Goal: Task Accomplishment & Management: Complete application form

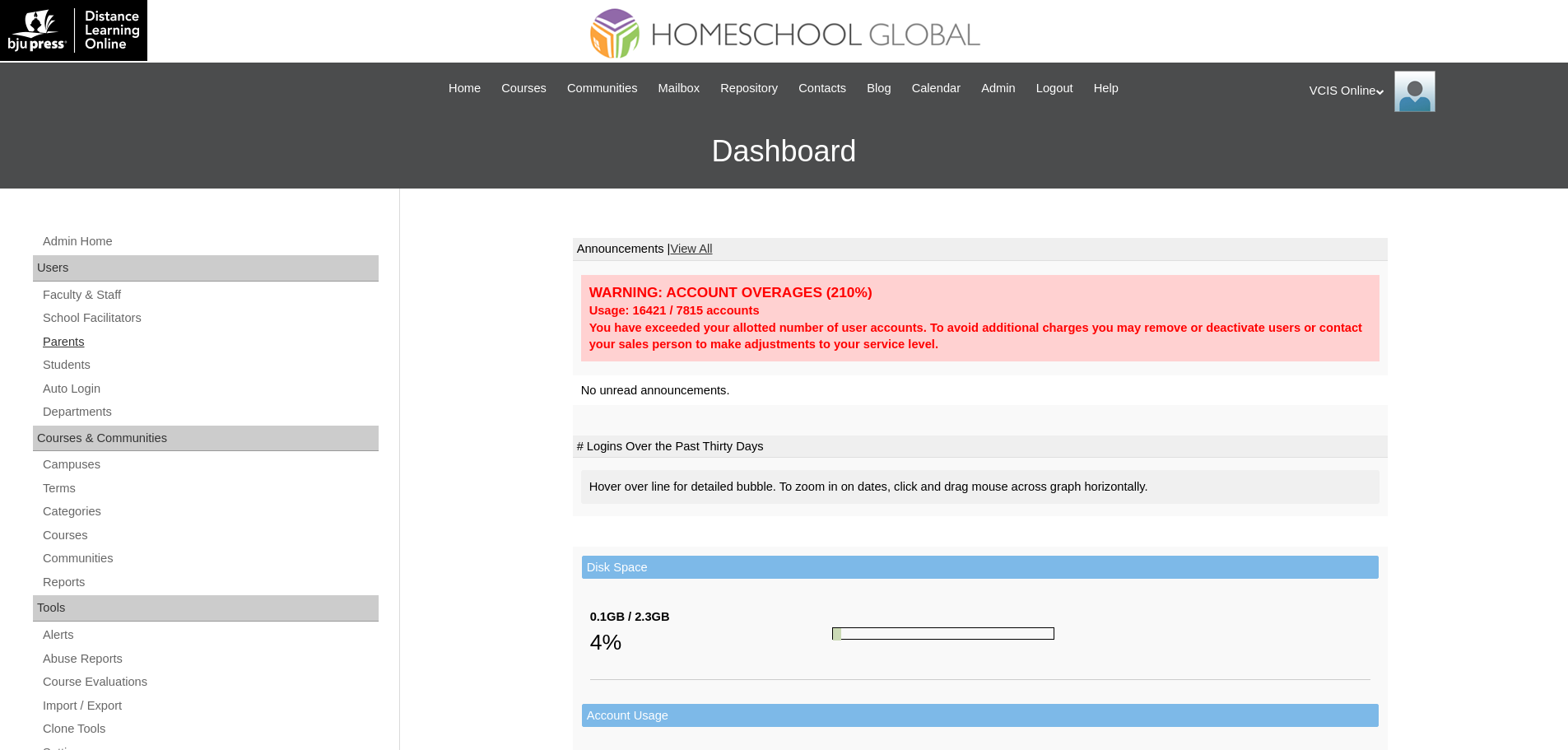
click at [56, 341] on link "Parents" at bounding box center [210, 341] width 338 height 20
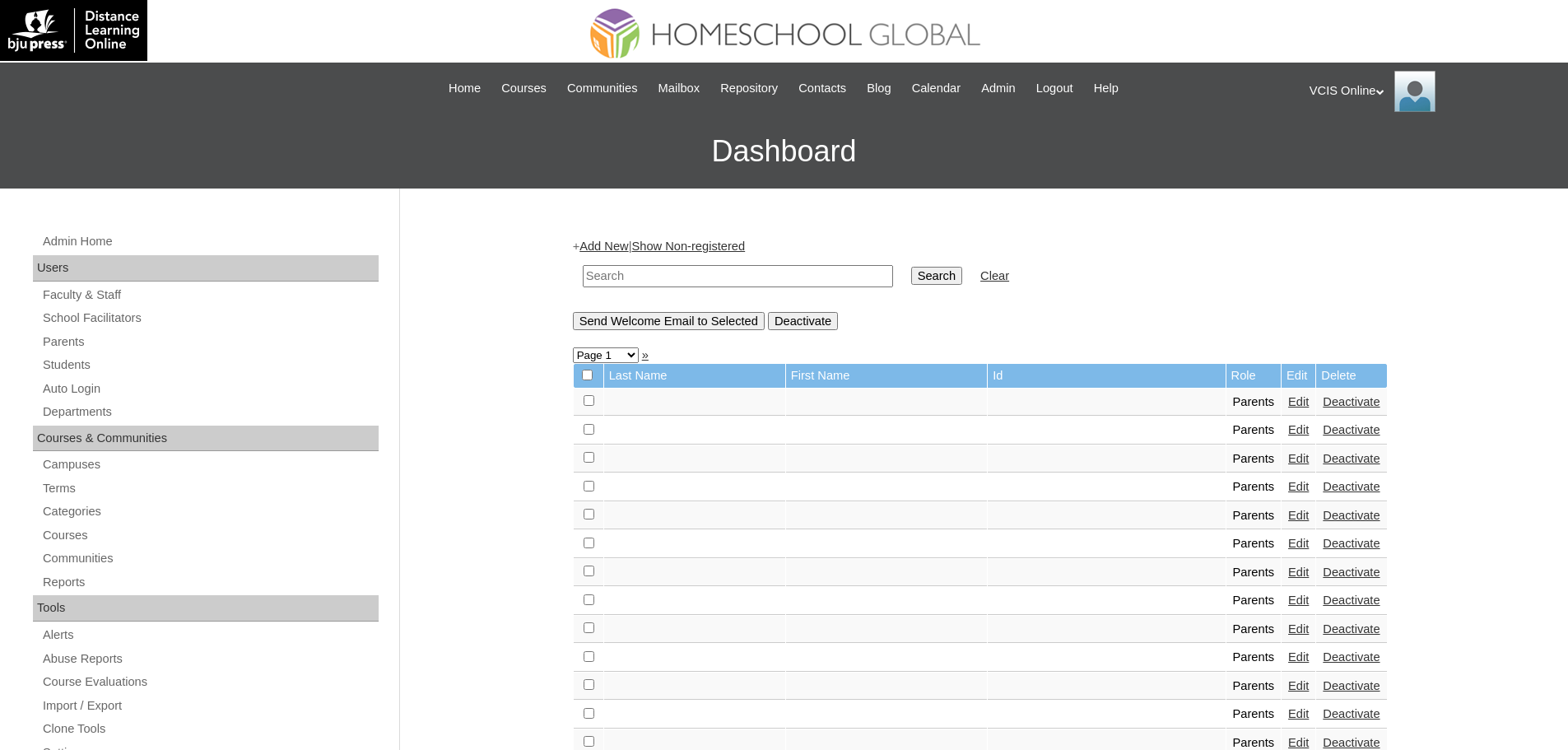
click at [578, 244] on div "+ Add New | Show Non-registered Search Clear Send Welcome Email to Selected Dea…" at bounding box center [980, 284] width 815 height 91
click at [603, 244] on link "Add New" at bounding box center [603, 246] width 48 height 13
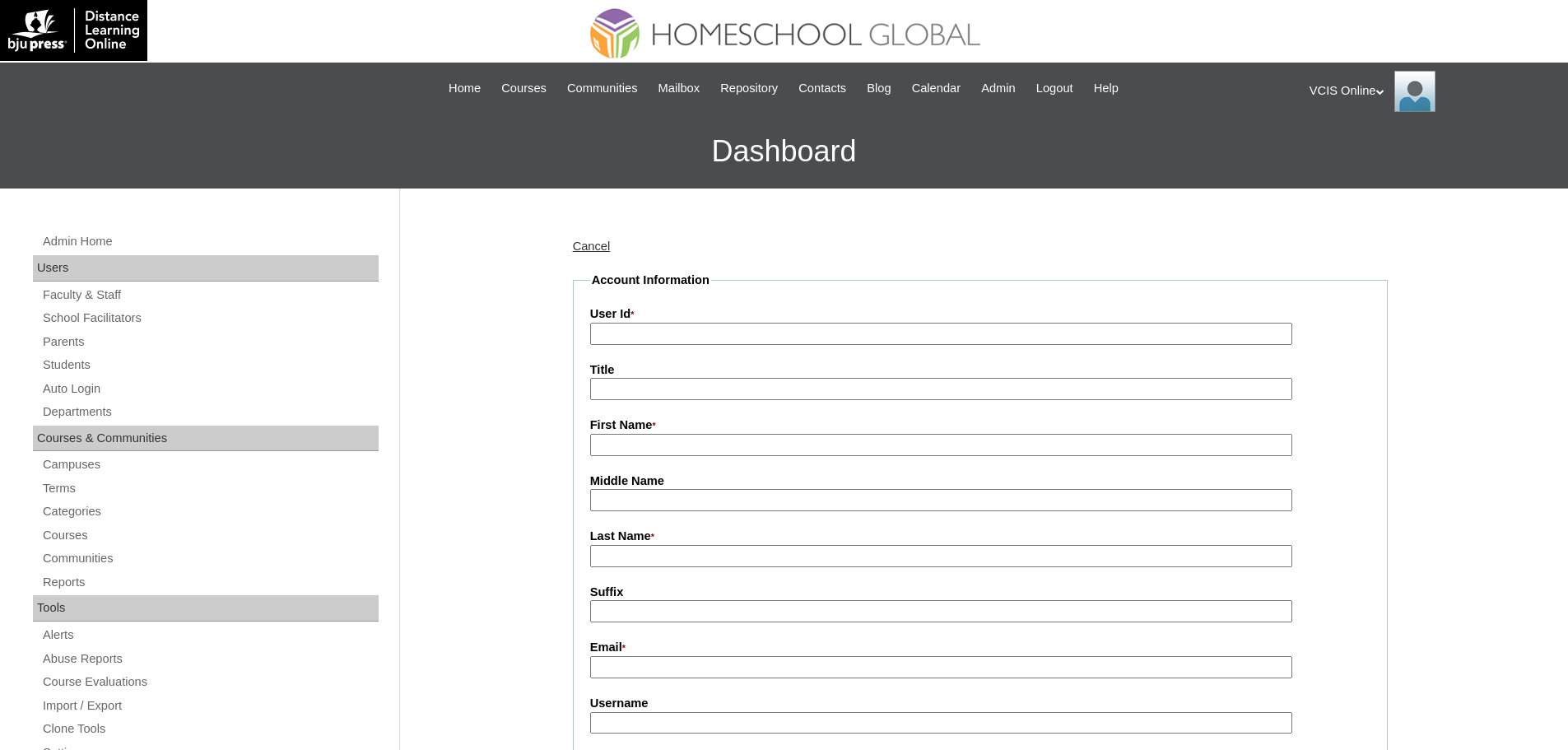
click at [709, 330] on input "User Id *" at bounding box center [941, 333] width 702 height 22
paste input "VCIS-020-G6C-PA2025"
type input "VCIS-020-G6C-PA2025"
click at [633, 448] on input "First Name *" at bounding box center [941, 445] width 702 height 22
paste input "Jewel Bethel Baritua"
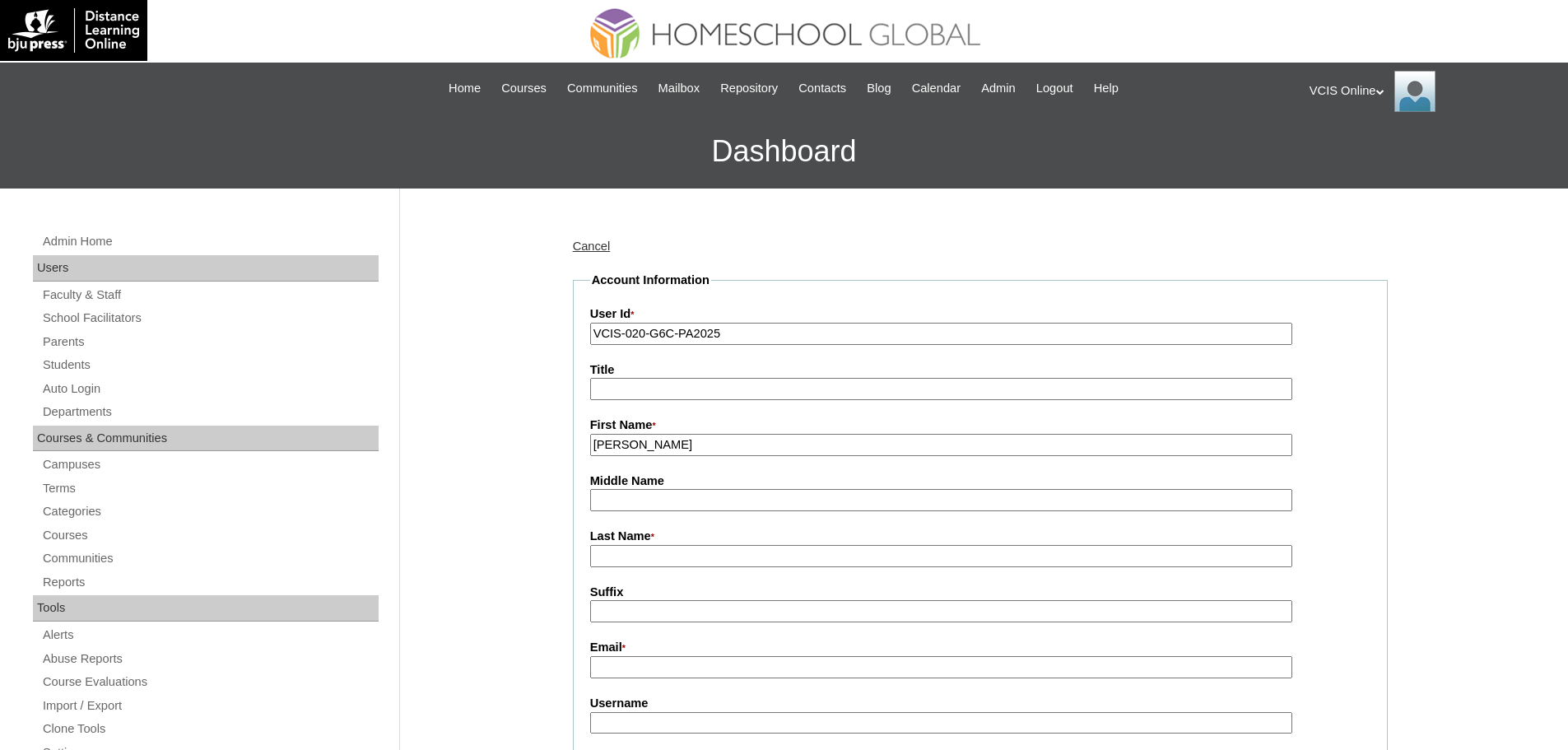
click at [650, 441] on input "Jewel Bethel Baritua" at bounding box center [941, 445] width 702 height 22
click at [694, 440] on input "Jewel Bethel Baritua" at bounding box center [941, 445] width 702 height 22
type input "Jewel Bethel"
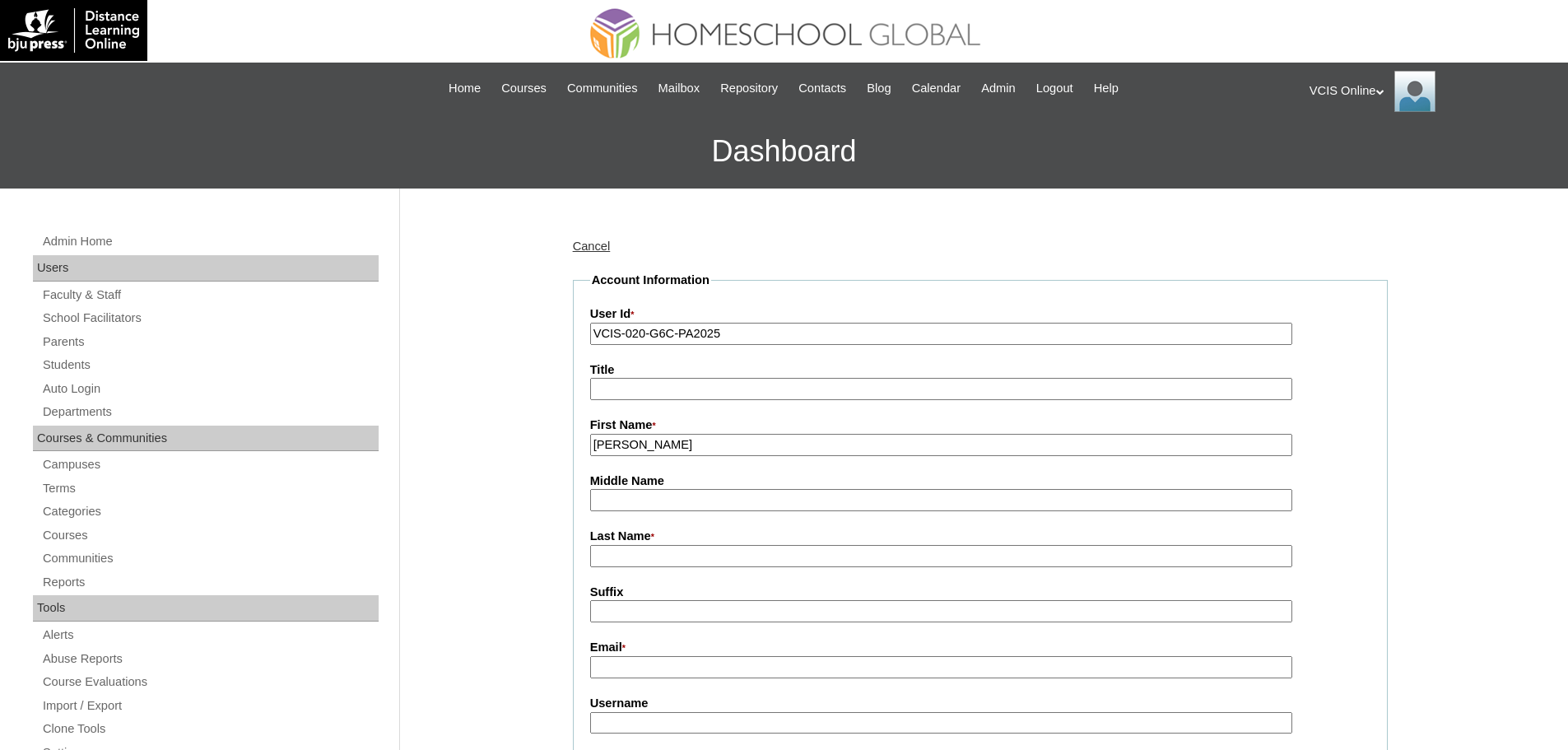
paste input "Baritua"
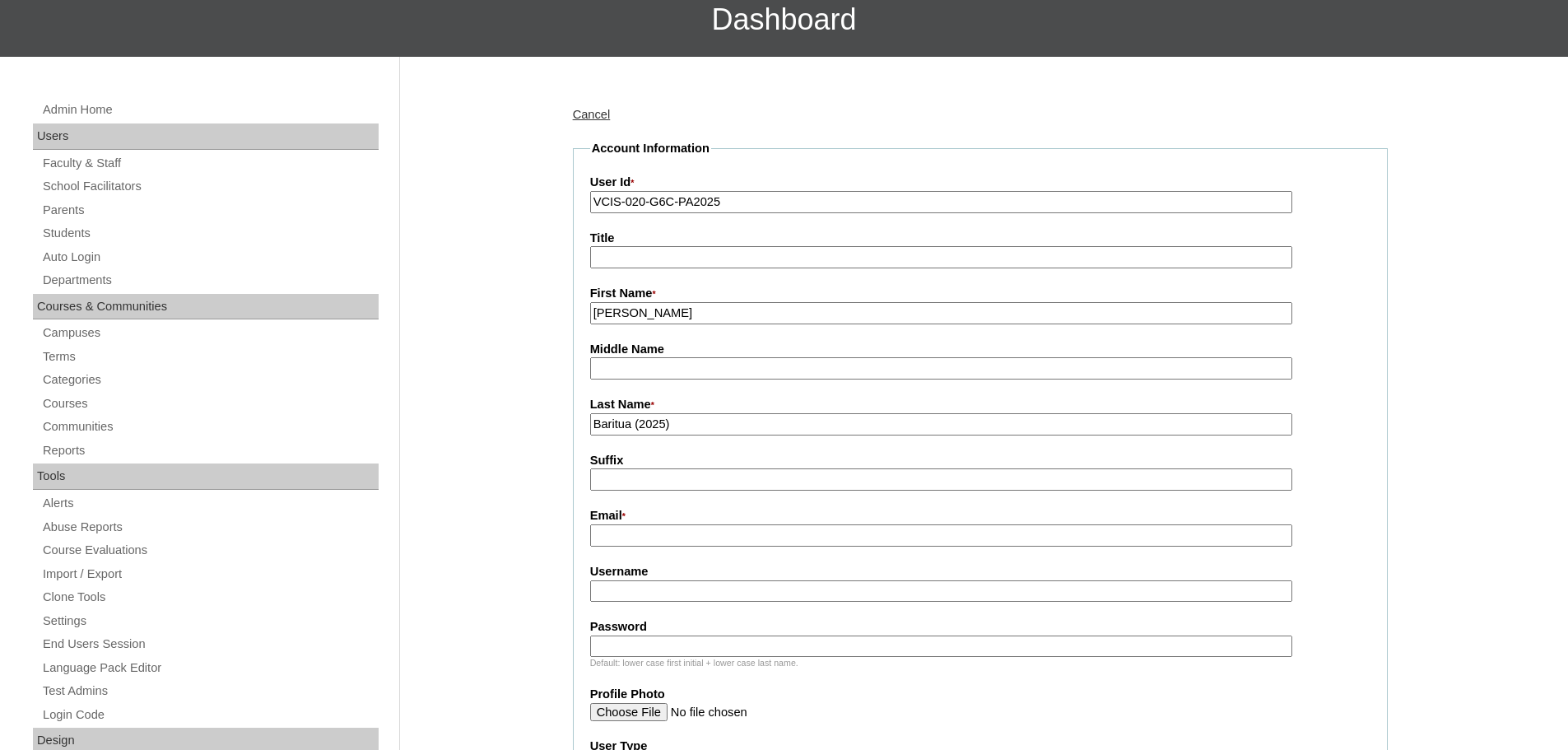
scroll to position [137, 0]
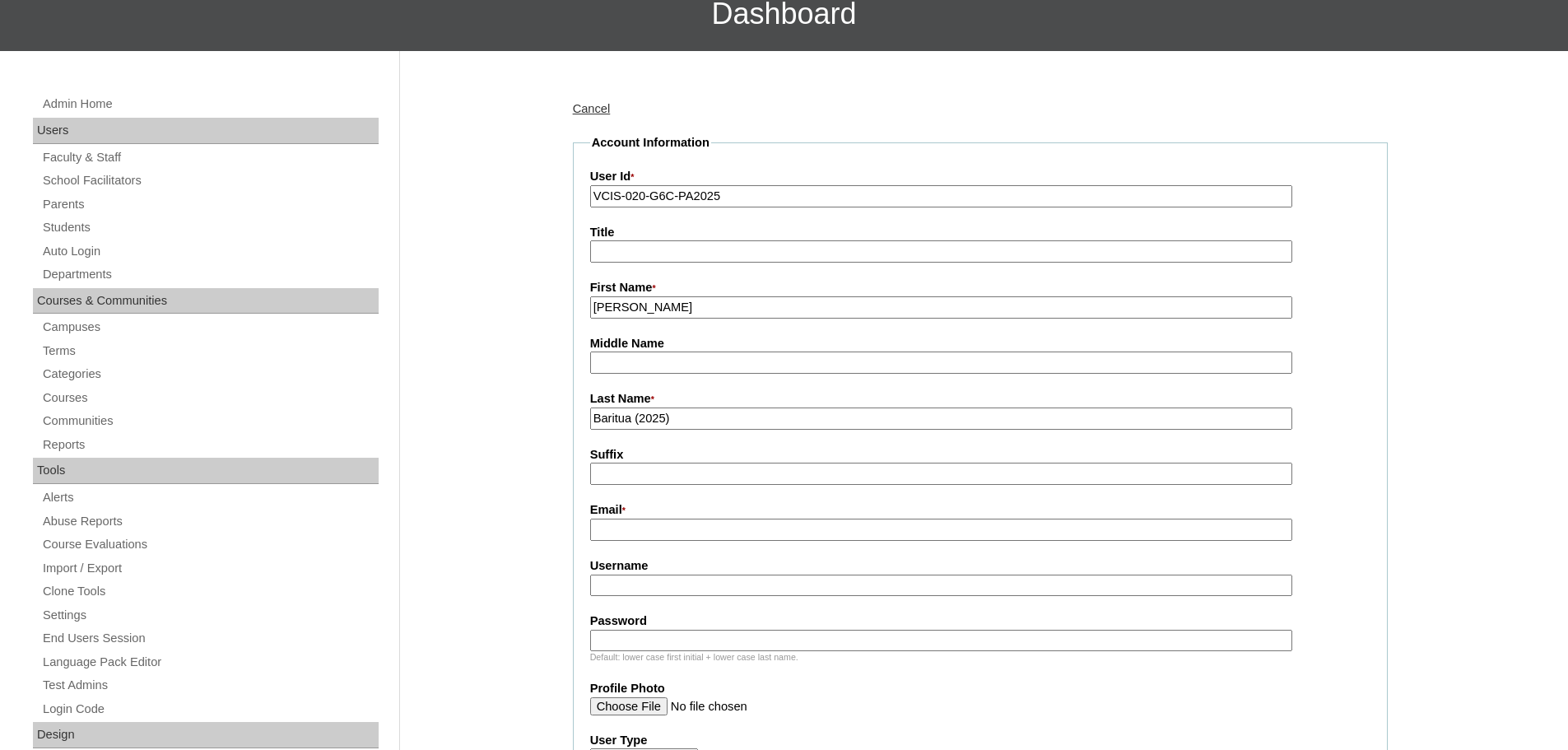
type input "Baritua (2025)"
click at [709, 492] on fieldset "Account Information User Id * VCIS-020-G6C-PA2025 Title First Name * Jewel Beth…" at bounding box center [980, 658] width 815 height 1047
click at [709, 524] on input "Email *" at bounding box center [941, 529] width 702 height 22
paste input "jewelbethel@gmail.com"
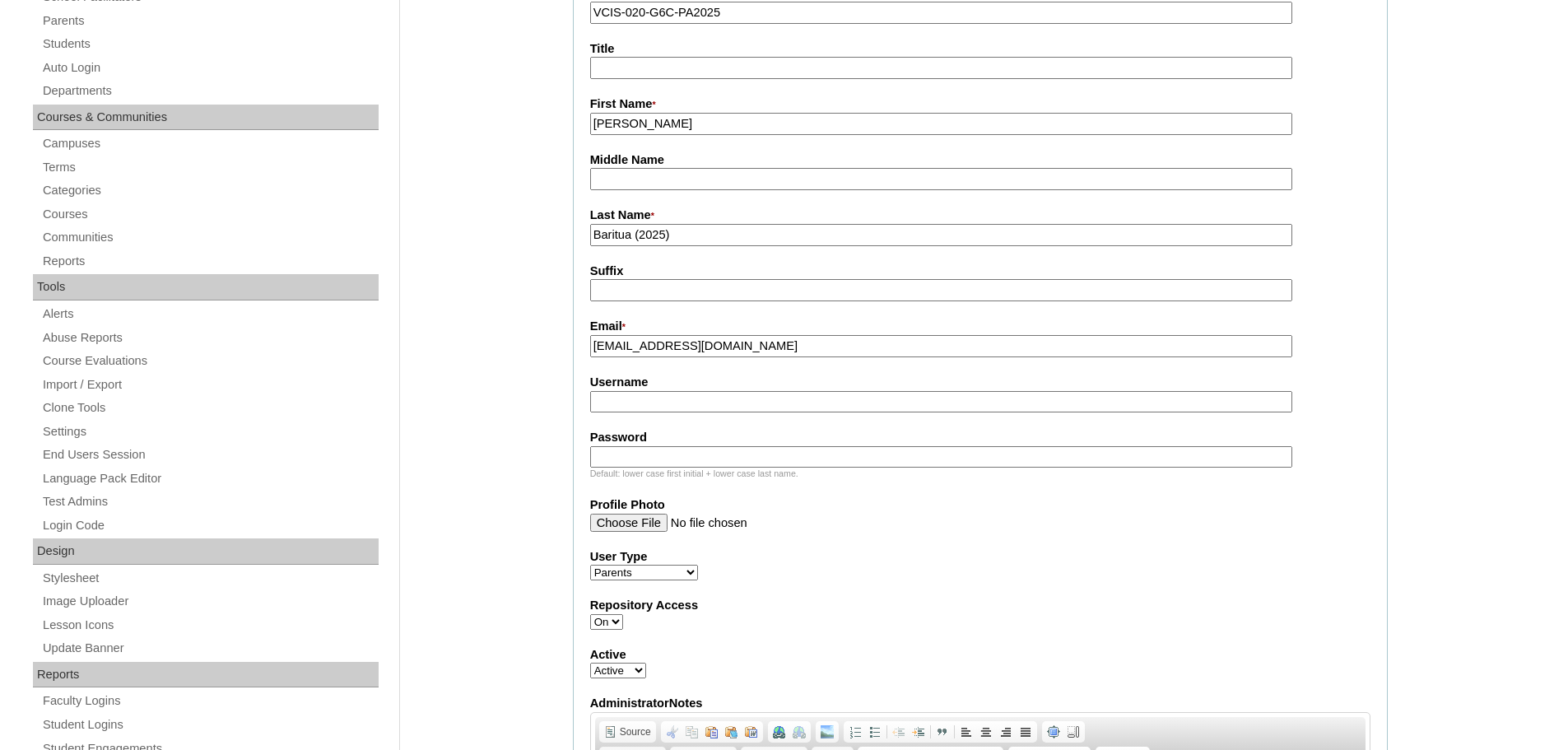
scroll to position [330, 0]
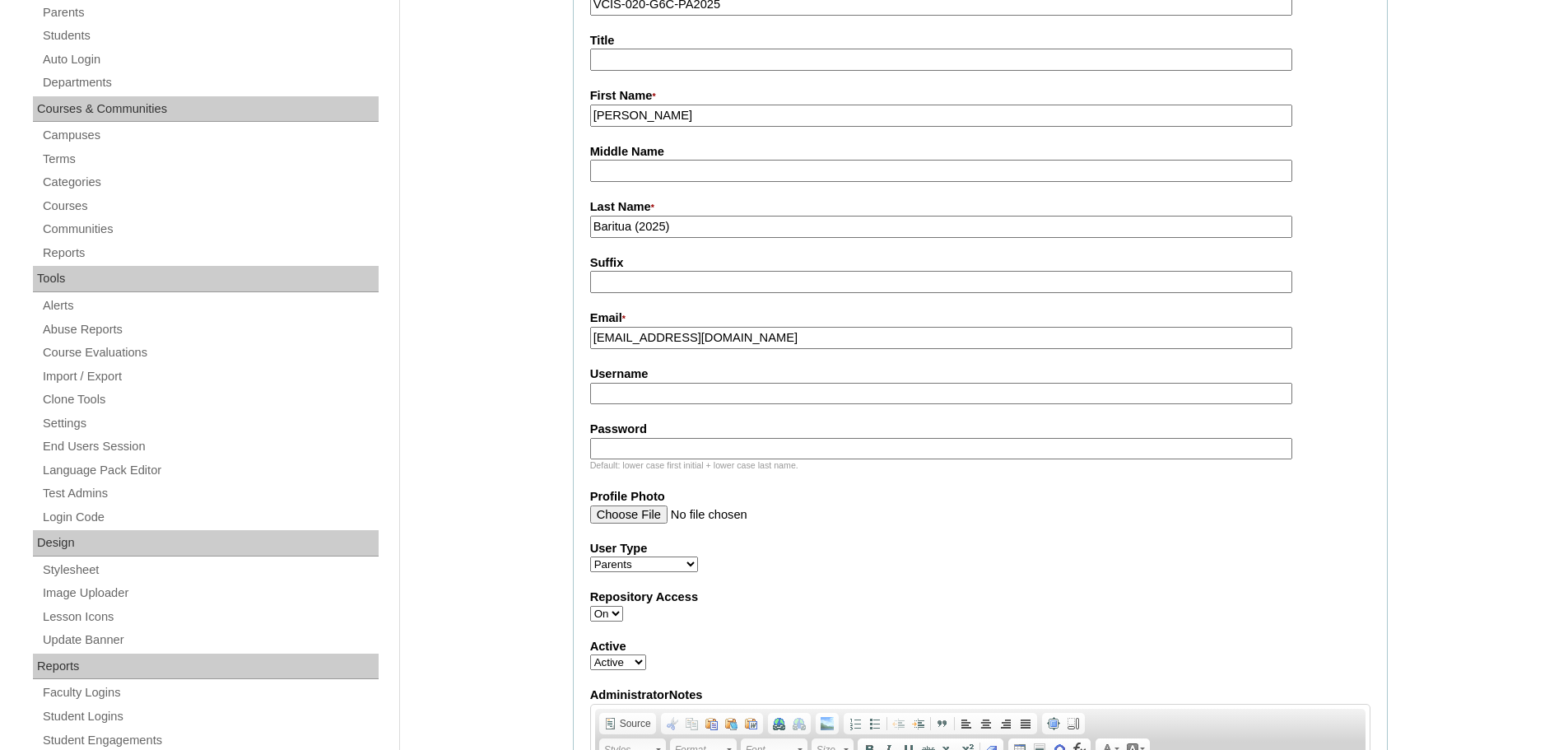
type input "jewelbethel@gmail.com"
click at [763, 411] on fieldset "Account Information User Id * VCIS-020-G6C-PA2025 Title First Name * Jewel Beth…" at bounding box center [980, 465] width 815 height 1047
click at [760, 393] on input "Username" at bounding box center [941, 394] width 702 height 22
paste input "Jewel.Baritua2025"
type input "Jewel.Baritua2025"
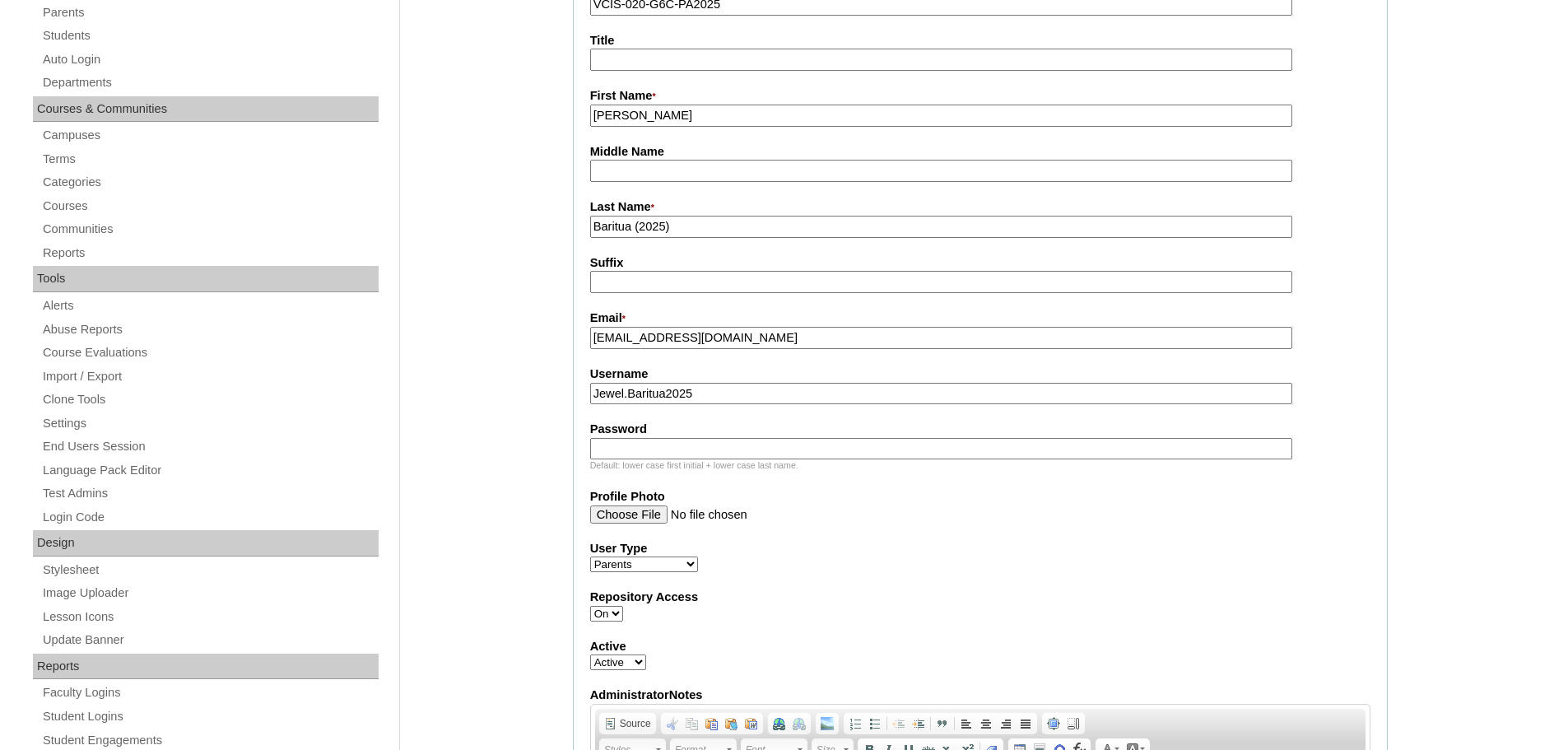
click at [633, 449] on input "Password" at bounding box center [941, 448] width 702 height 22
paste input "aPHGjC"
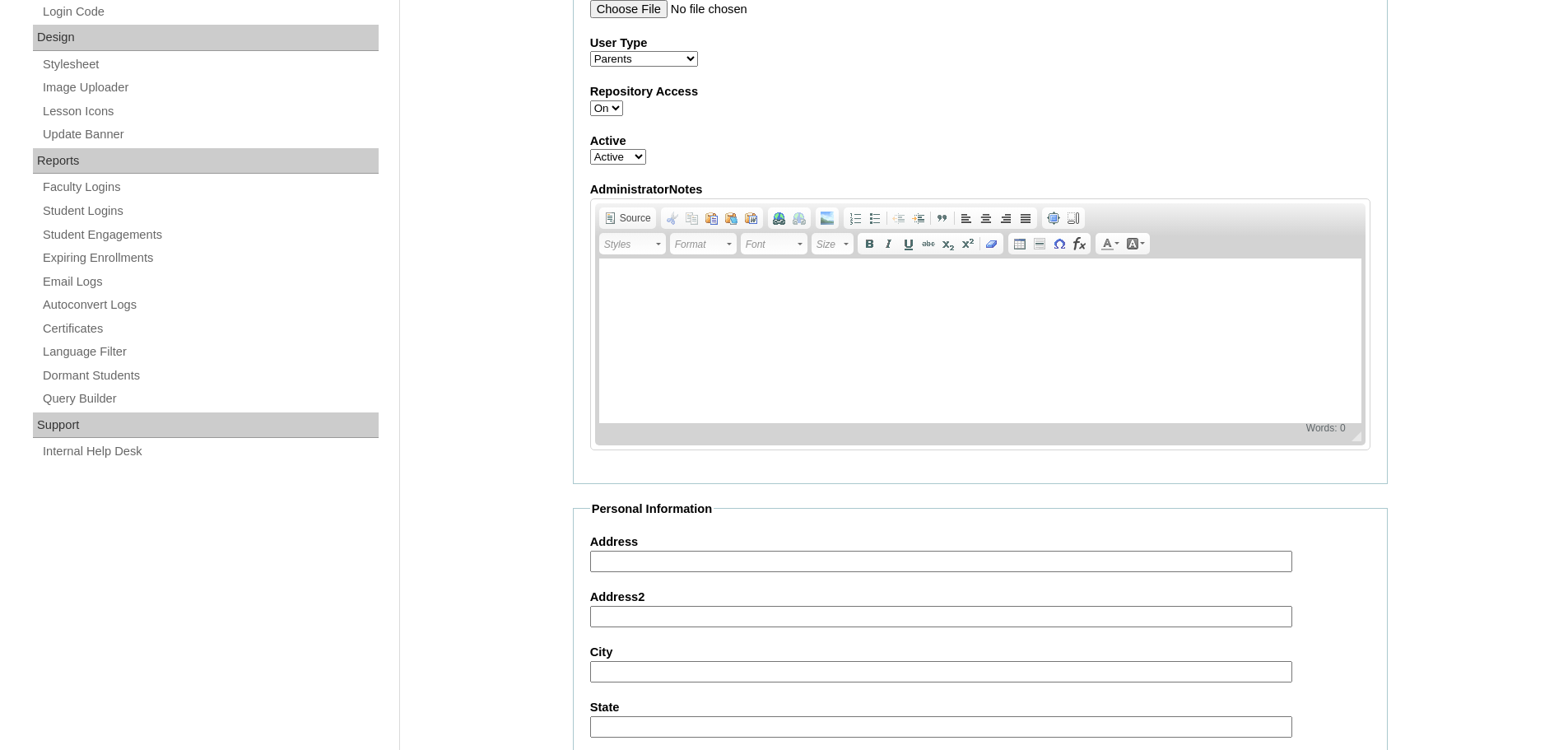
scroll to position [1016, 0]
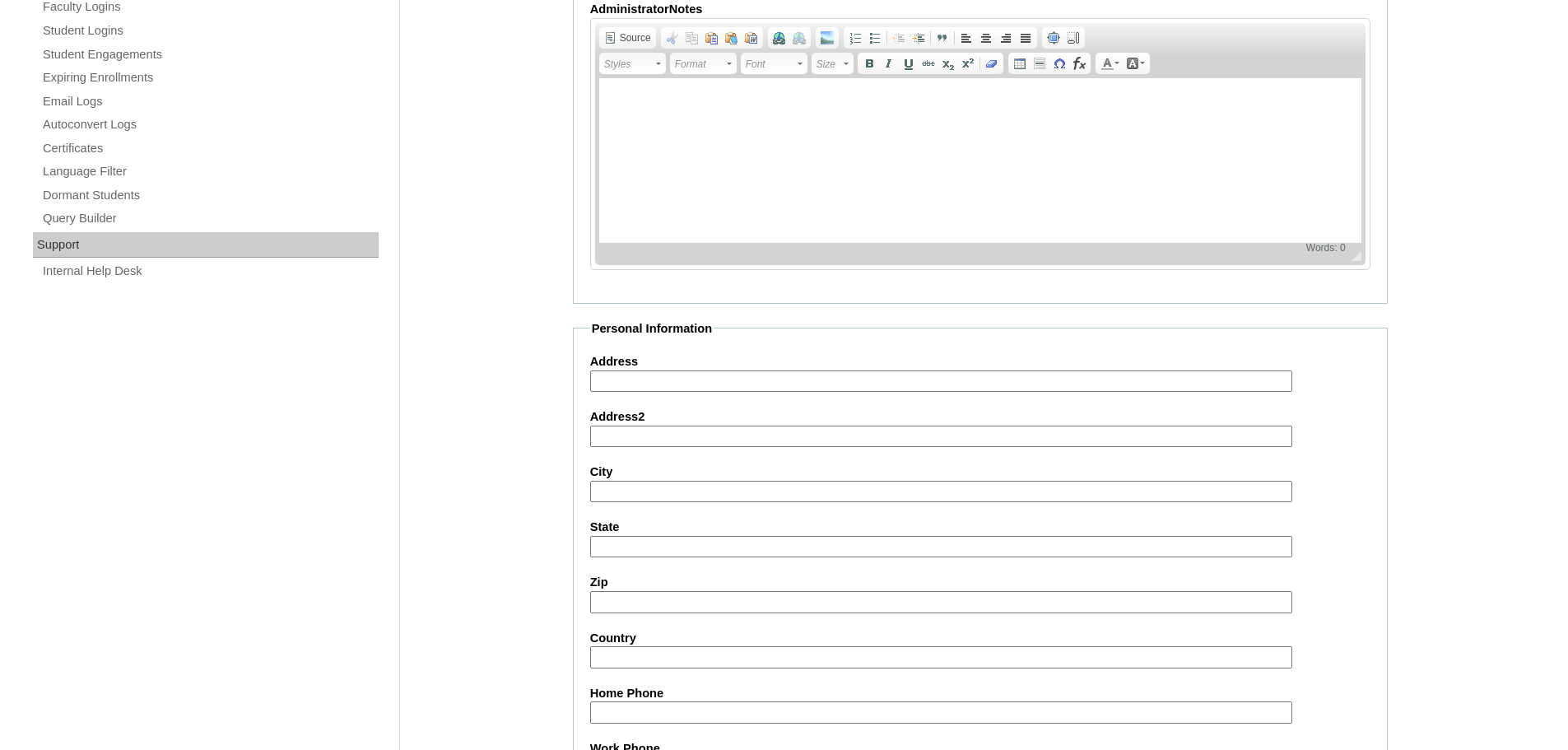
type input "aPHGjC"
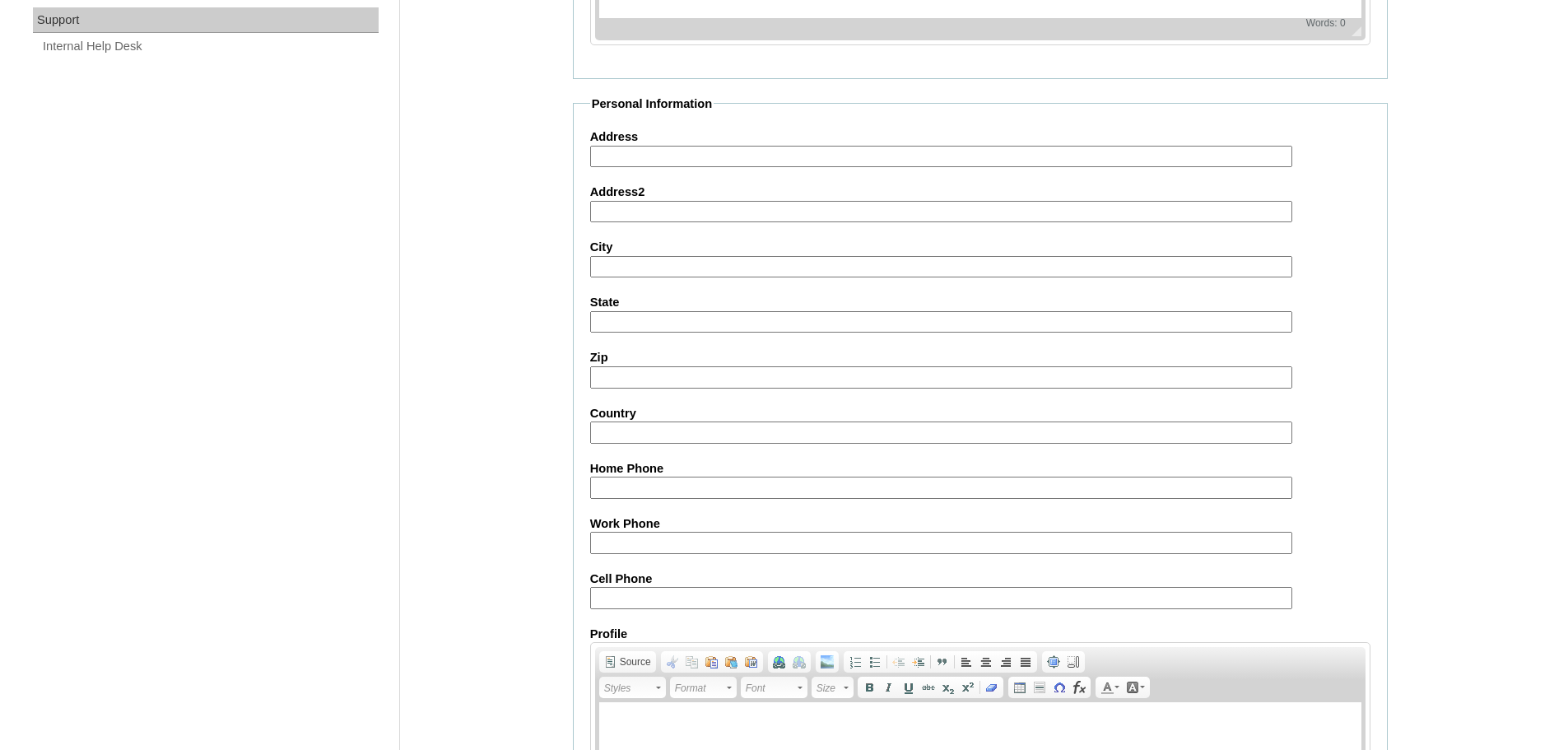
scroll to position [1345, 0]
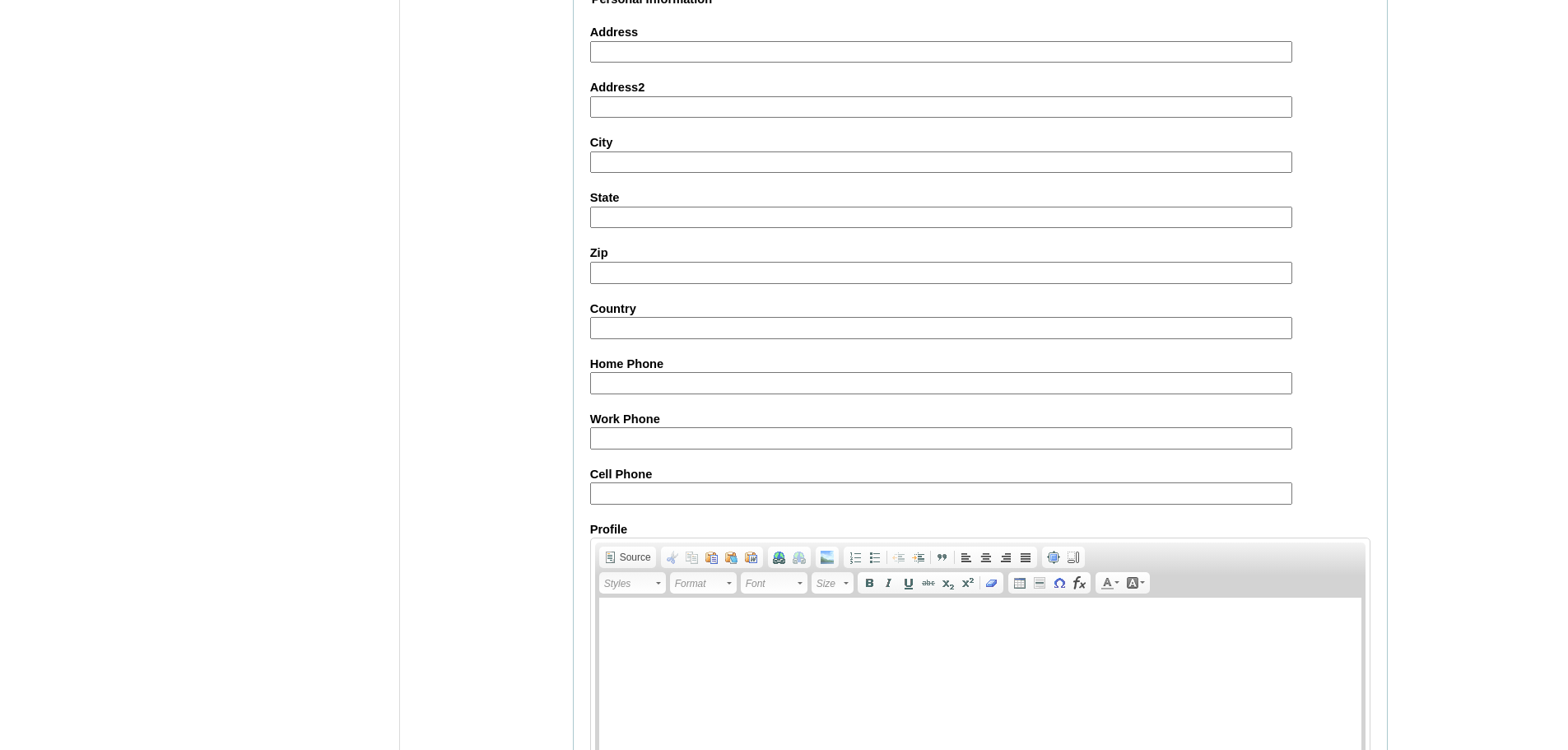
click at [620, 494] on input "Cell Phone" at bounding box center [941, 493] width 702 height 22
paste input "63-9178659850, 63-9178659673"
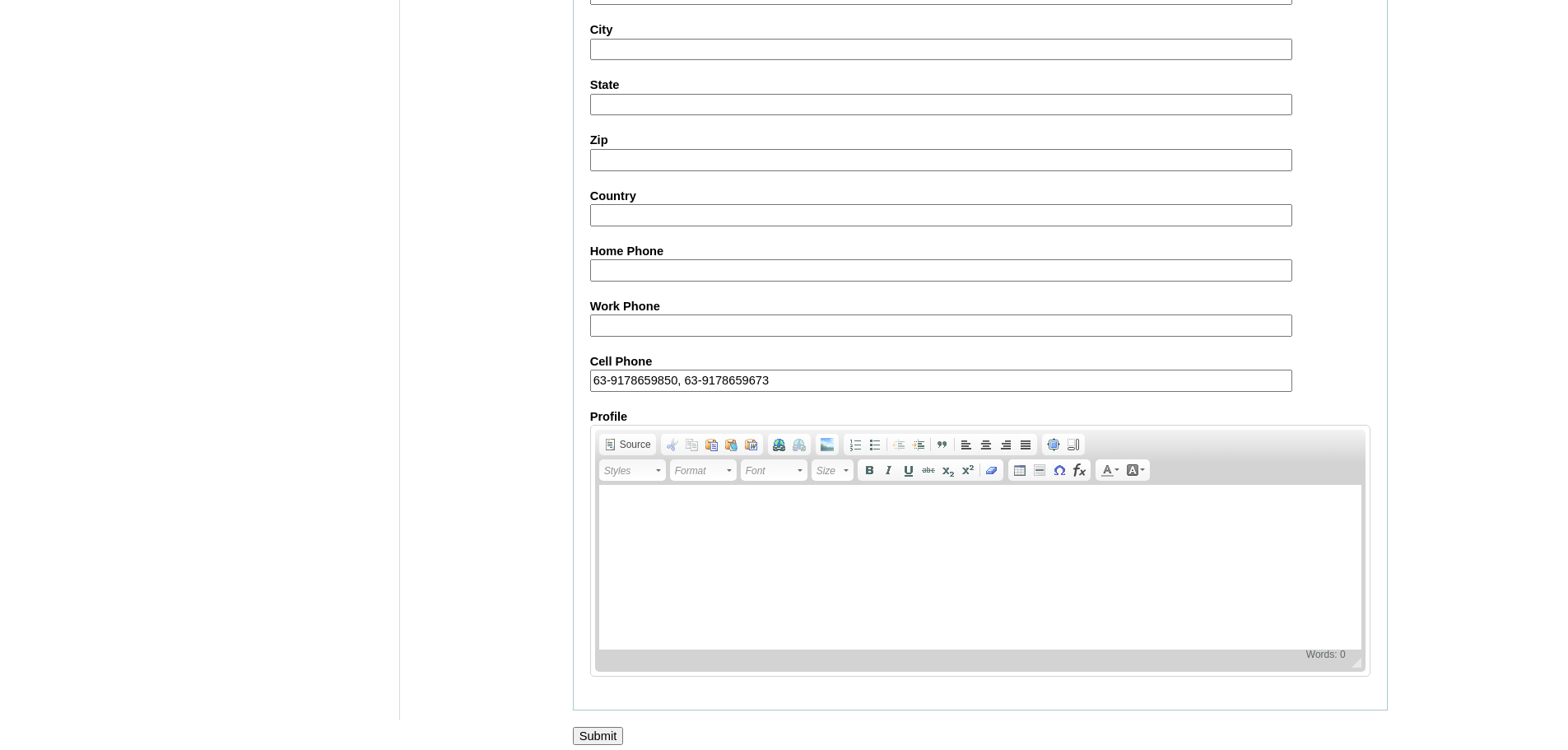
scroll to position [1475, 0]
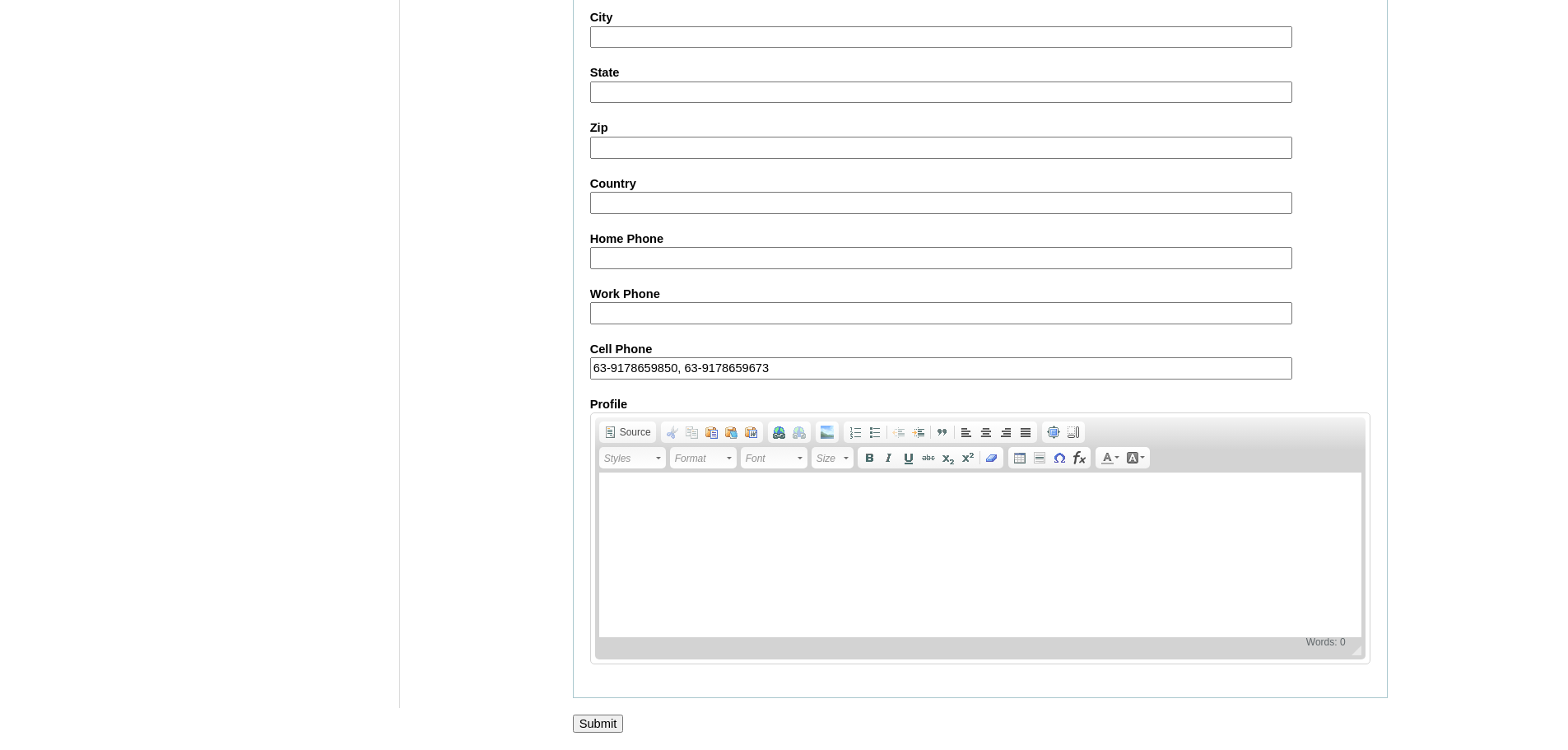
type input "63-9178659850, 63-9178659673"
click at [599, 722] on input "Submit" at bounding box center [599, 724] width 51 height 18
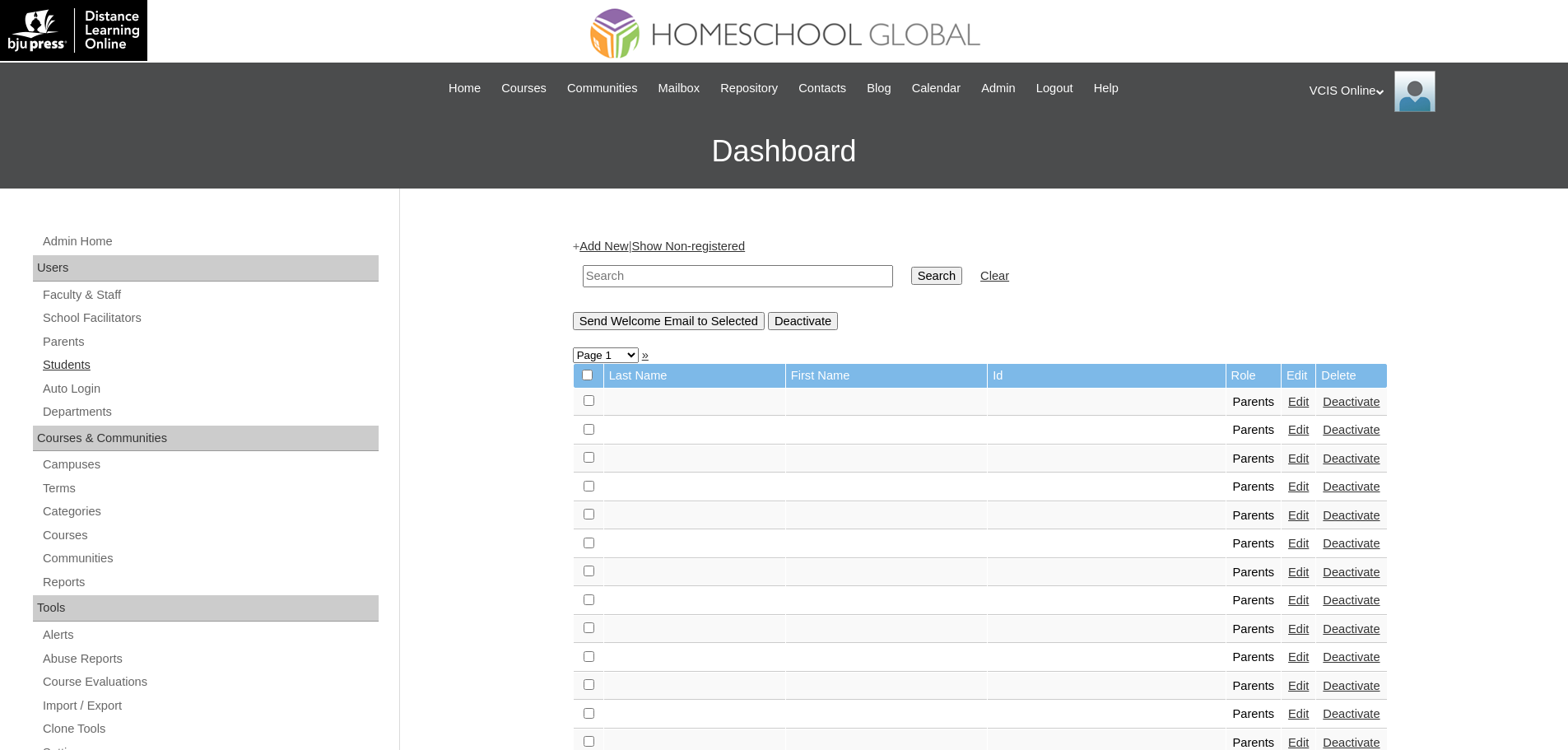
click at [97, 366] on link "Students" at bounding box center [210, 365] width 338 height 20
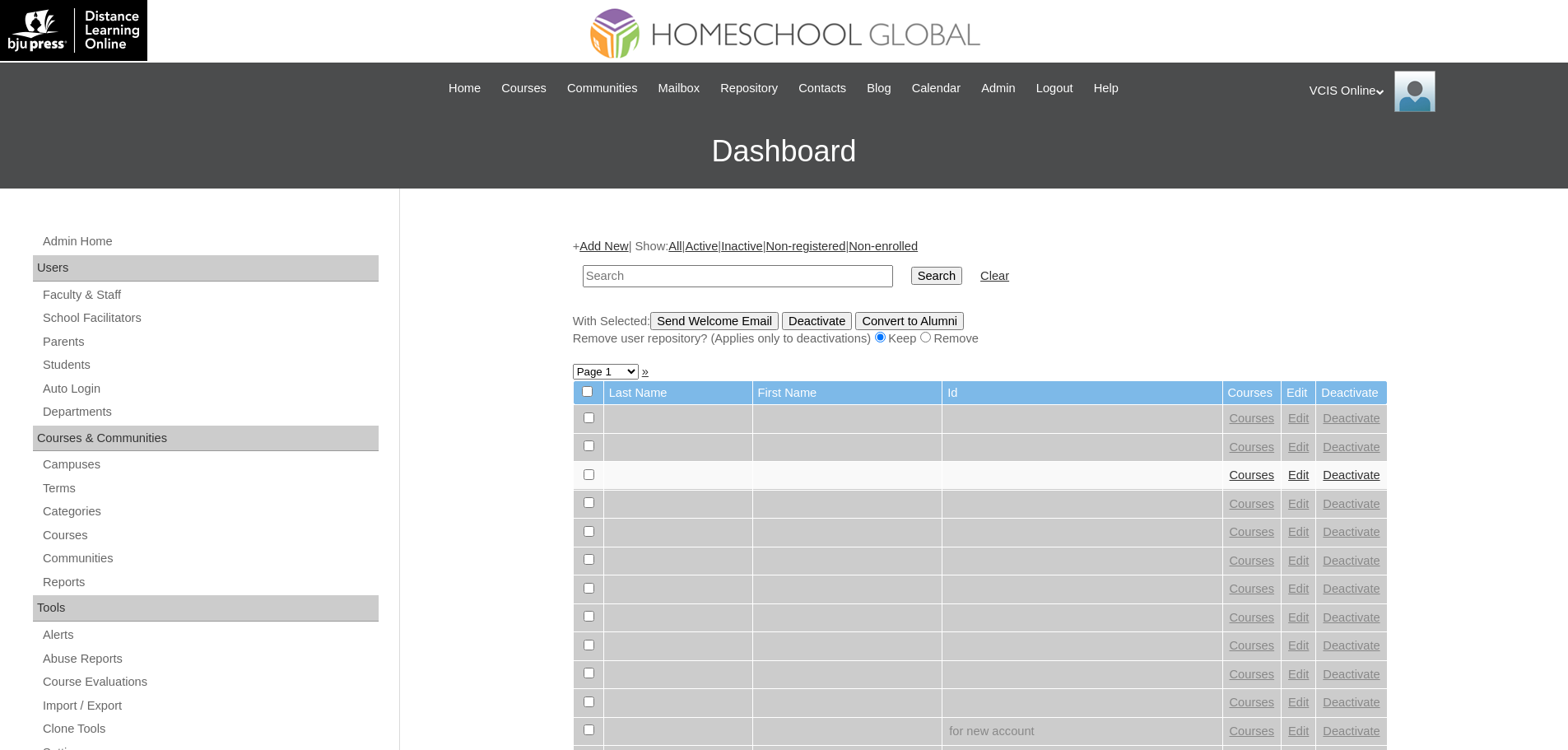
click at [615, 250] on link "Add New" at bounding box center [603, 246] width 48 height 13
click at [605, 241] on link "Add New" at bounding box center [603, 246] width 48 height 13
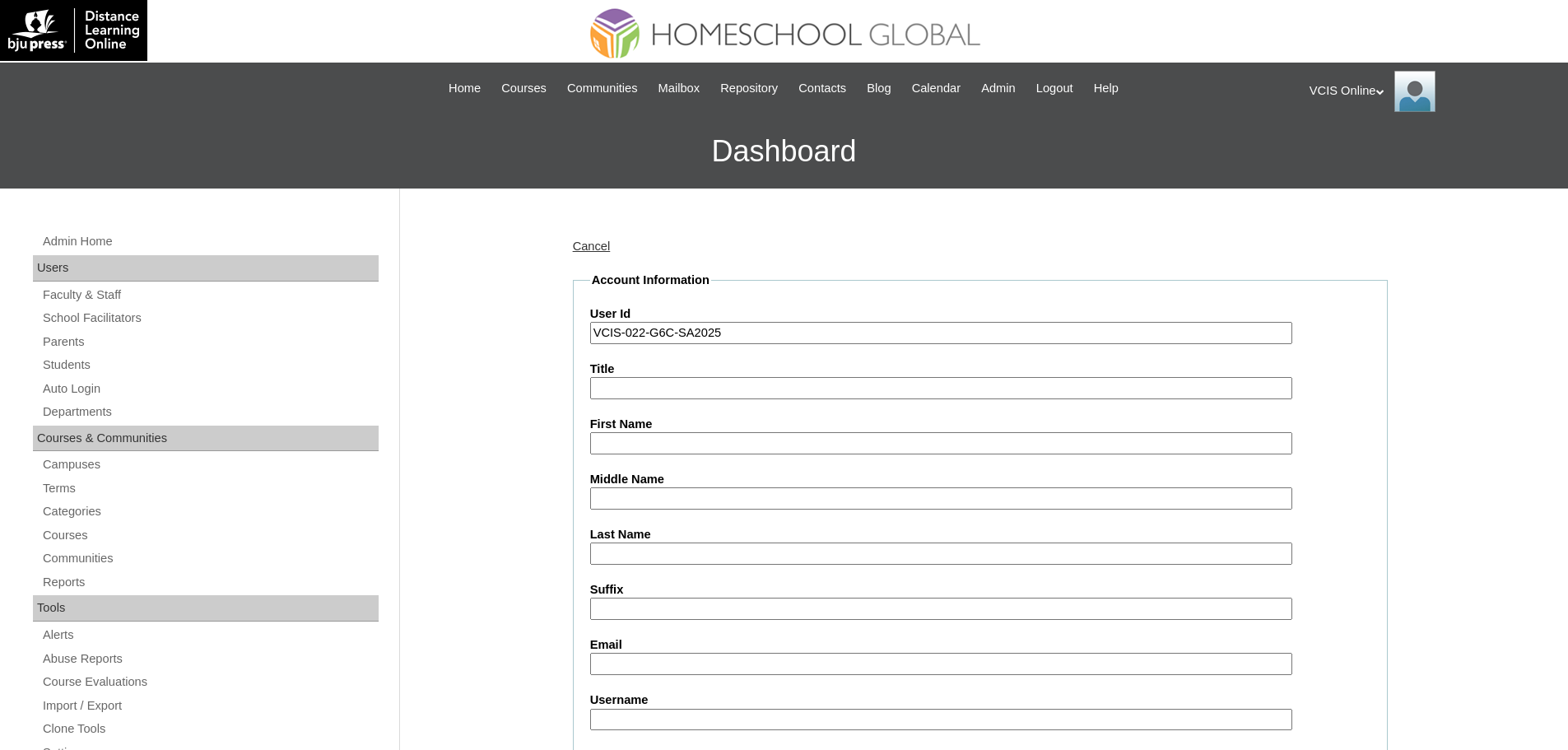
type input "VCIS-022-G6C-SA2025"
click at [614, 384] on input "Title" at bounding box center [941, 388] width 702 height 22
click at [679, 444] on input "First Name" at bounding box center [941, 443] width 702 height 22
paste input "Adaya Mikaelle Baritua Lee"
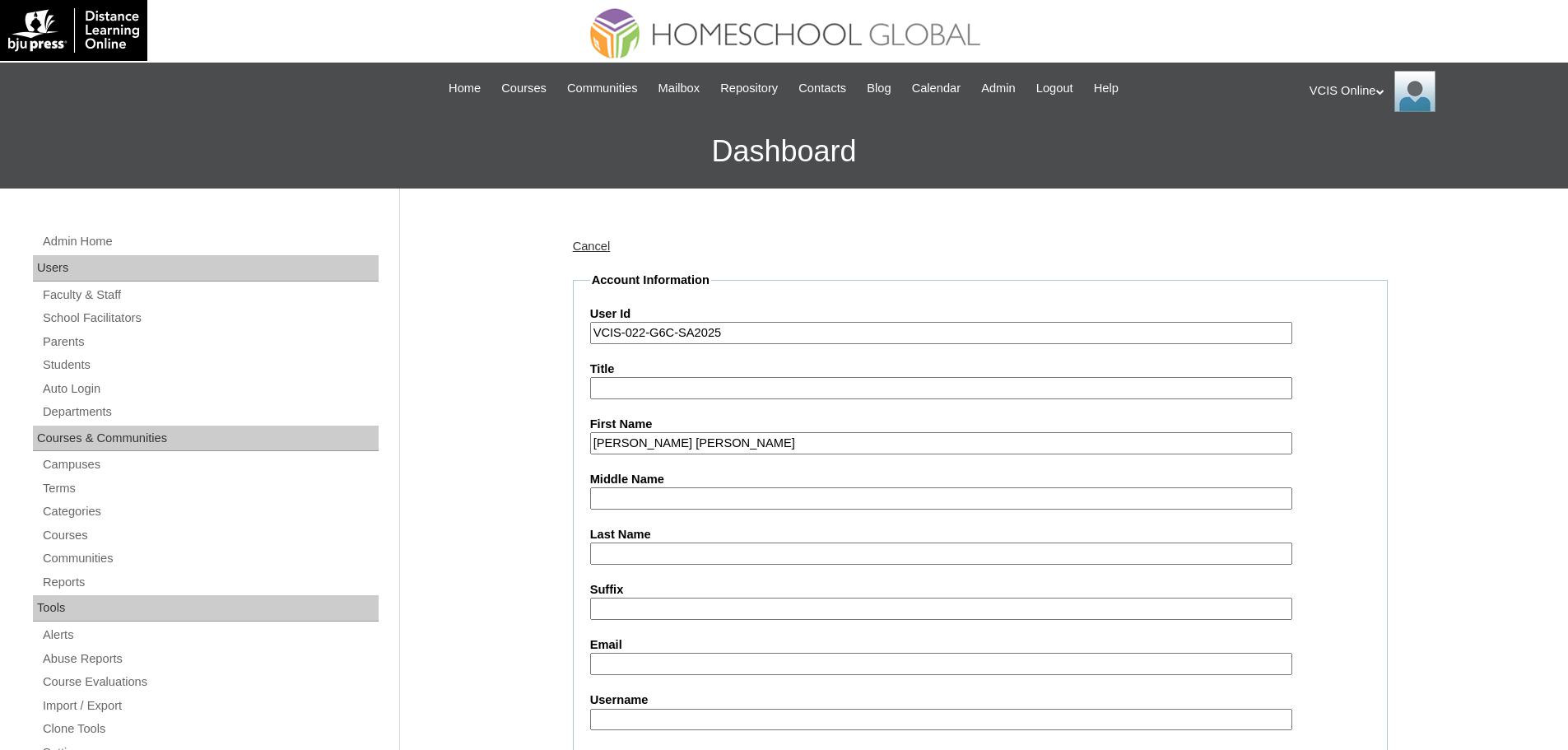
click at [679, 444] on input "Adaya Mikaelle Baritua Lee" at bounding box center [941, 443] width 702 height 22
click at [754, 444] on input "Adaya Mikaelle Baritua Lee" at bounding box center [941, 443] width 702 height 22
type input "Adaya Mikaelle"
paste input "Baritua Lee"
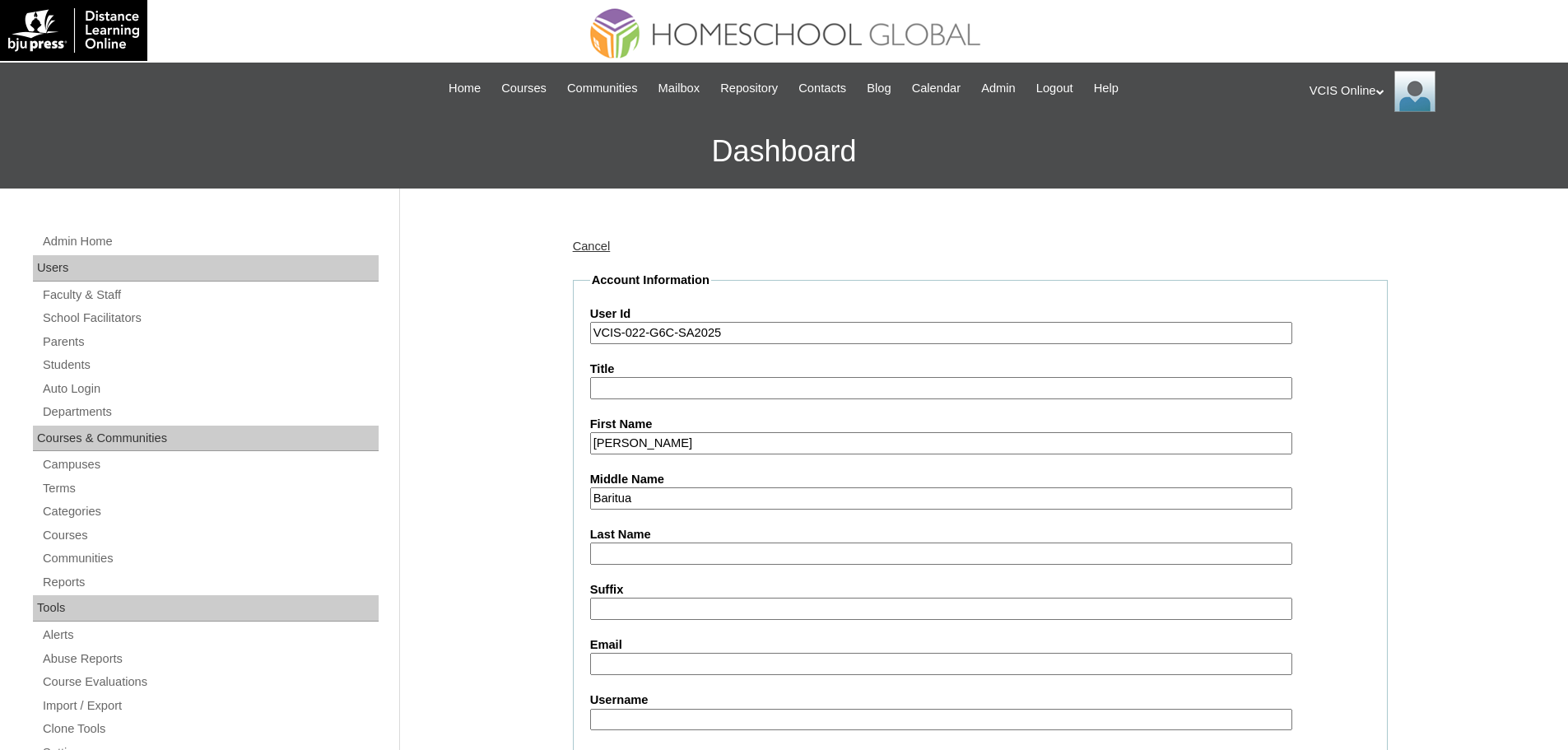
type input "Baritua"
type input "Lee"
paste input "amlee.student@vcis.edu.ph"
type input "amlee.student@vcis.edu.ph"
paste input "Adaya.Lee2025"
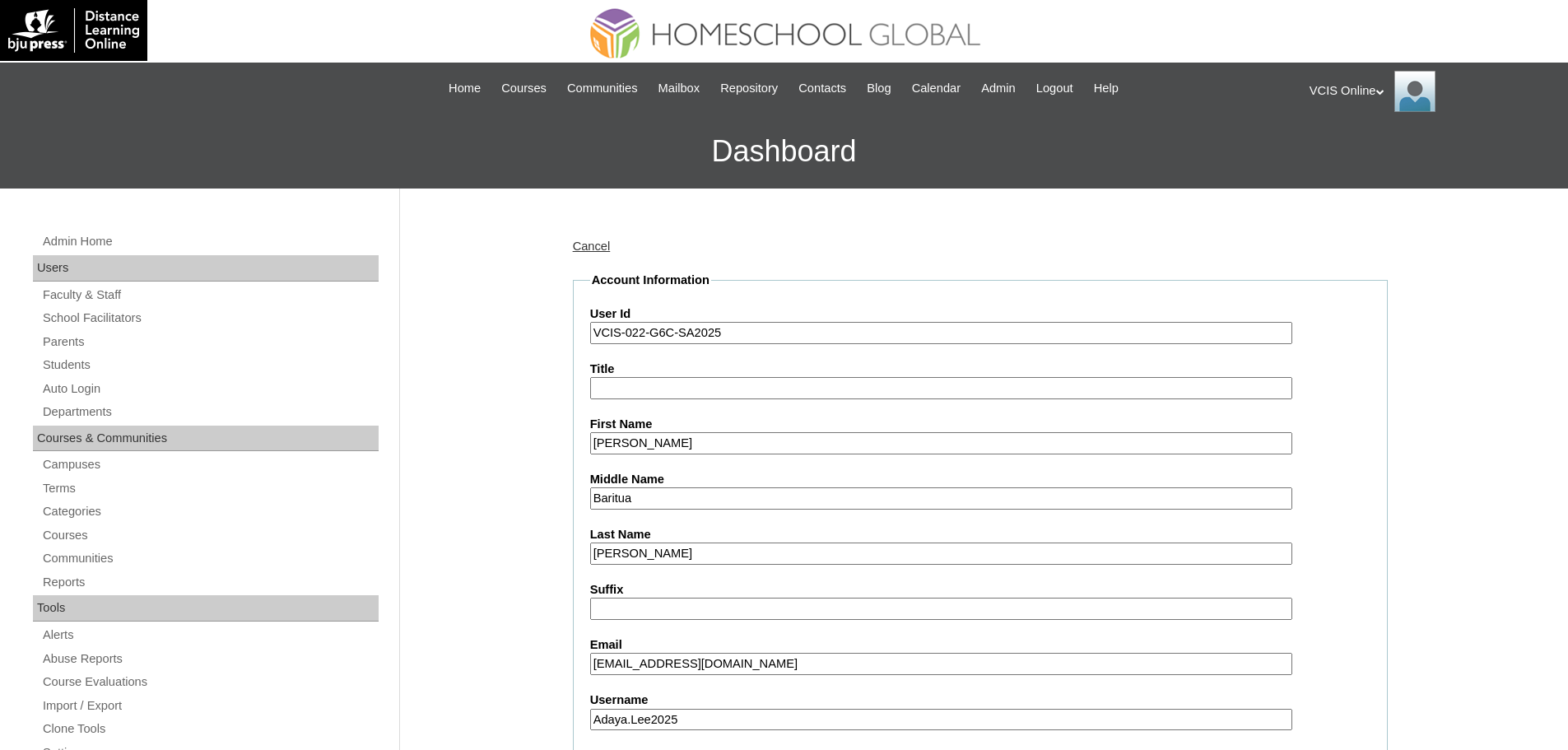
type input "Adaya.Lee2025"
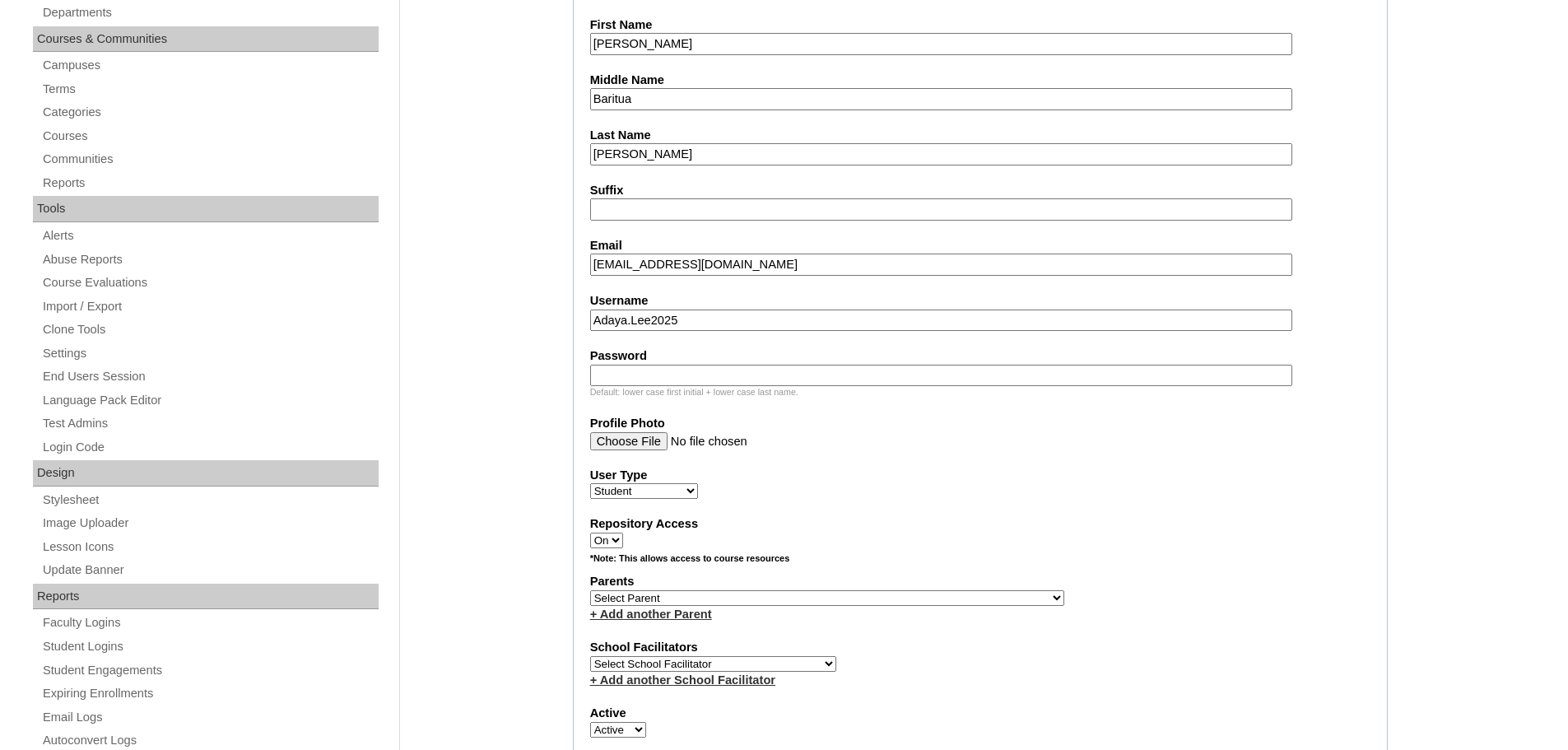
paste input "vCJqbi"
type input "vCJqbi"
select select "43531"
select select "39301"
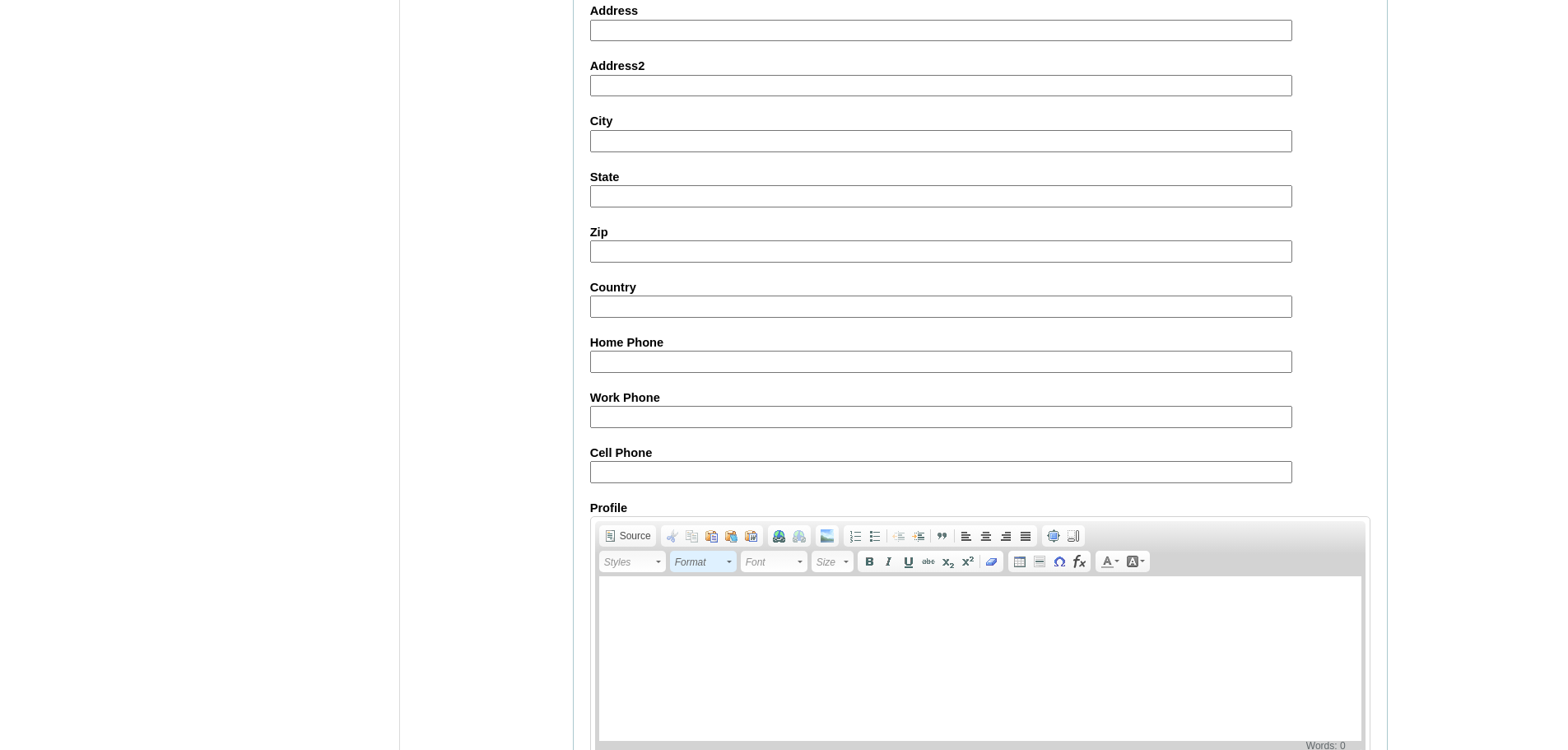
scroll to position [1690, 0]
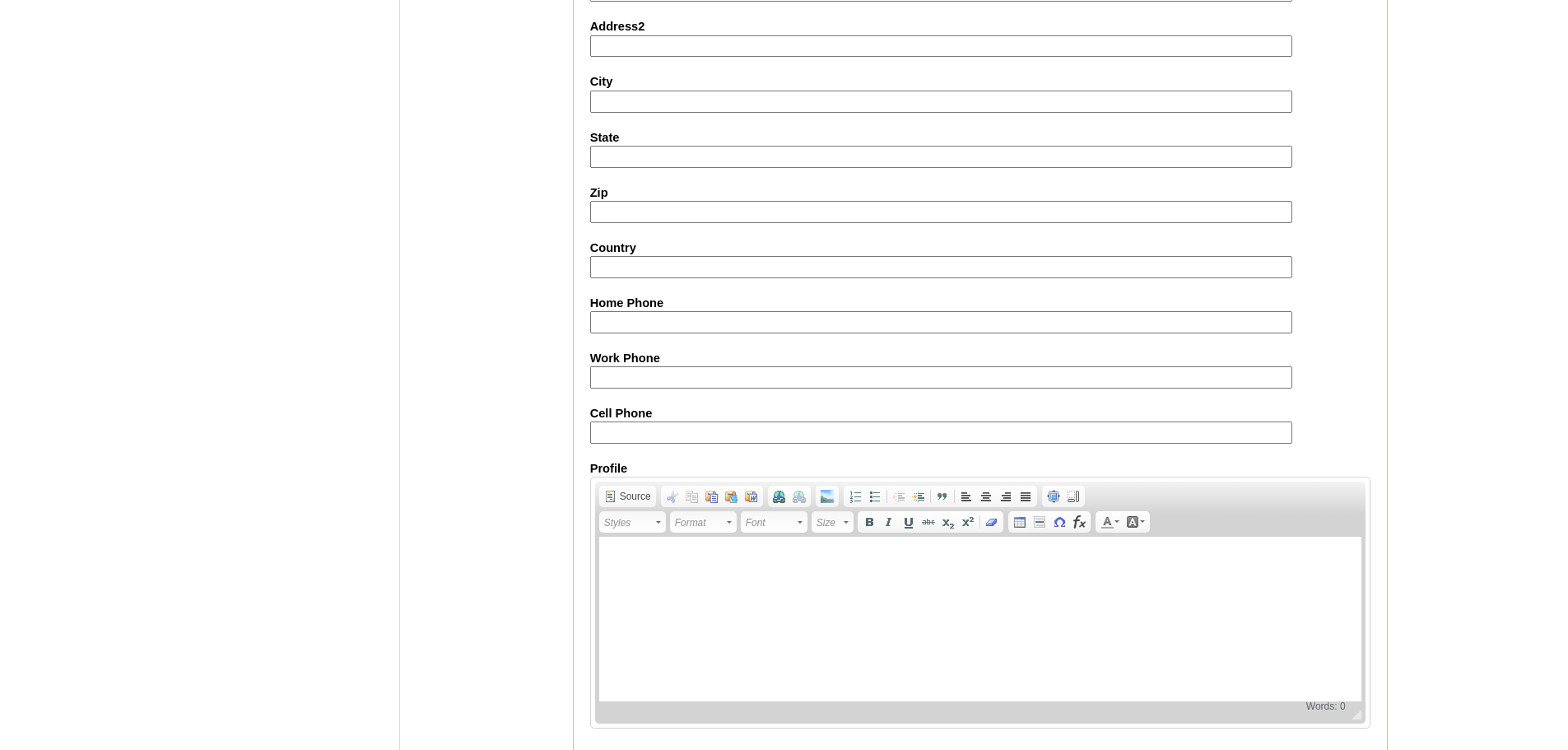
click at [623, 427] on input "Cell Phone" at bounding box center [941, 433] width 702 height 22
paste input "63-9178659850, 63-9178659673"
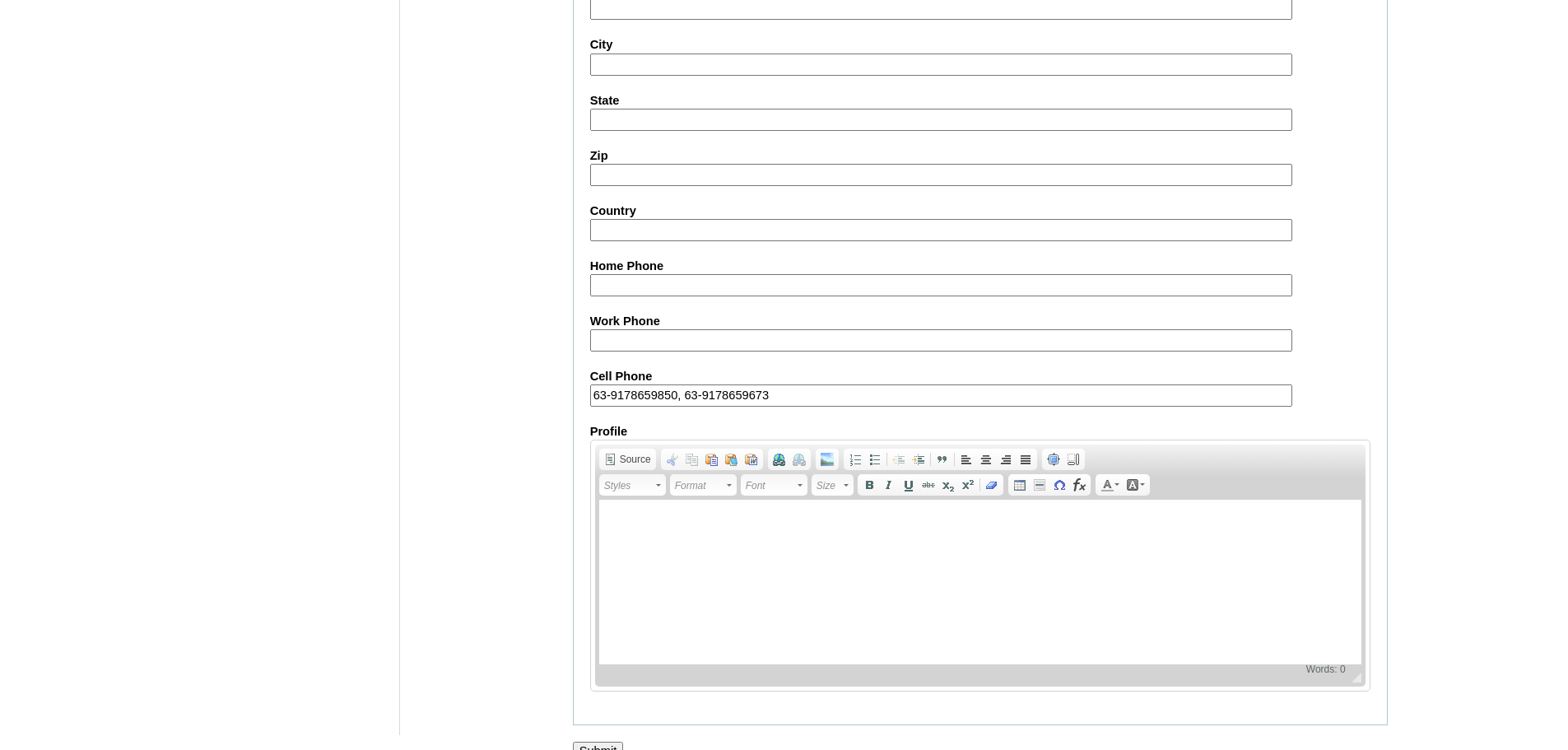
scroll to position [1756, 0]
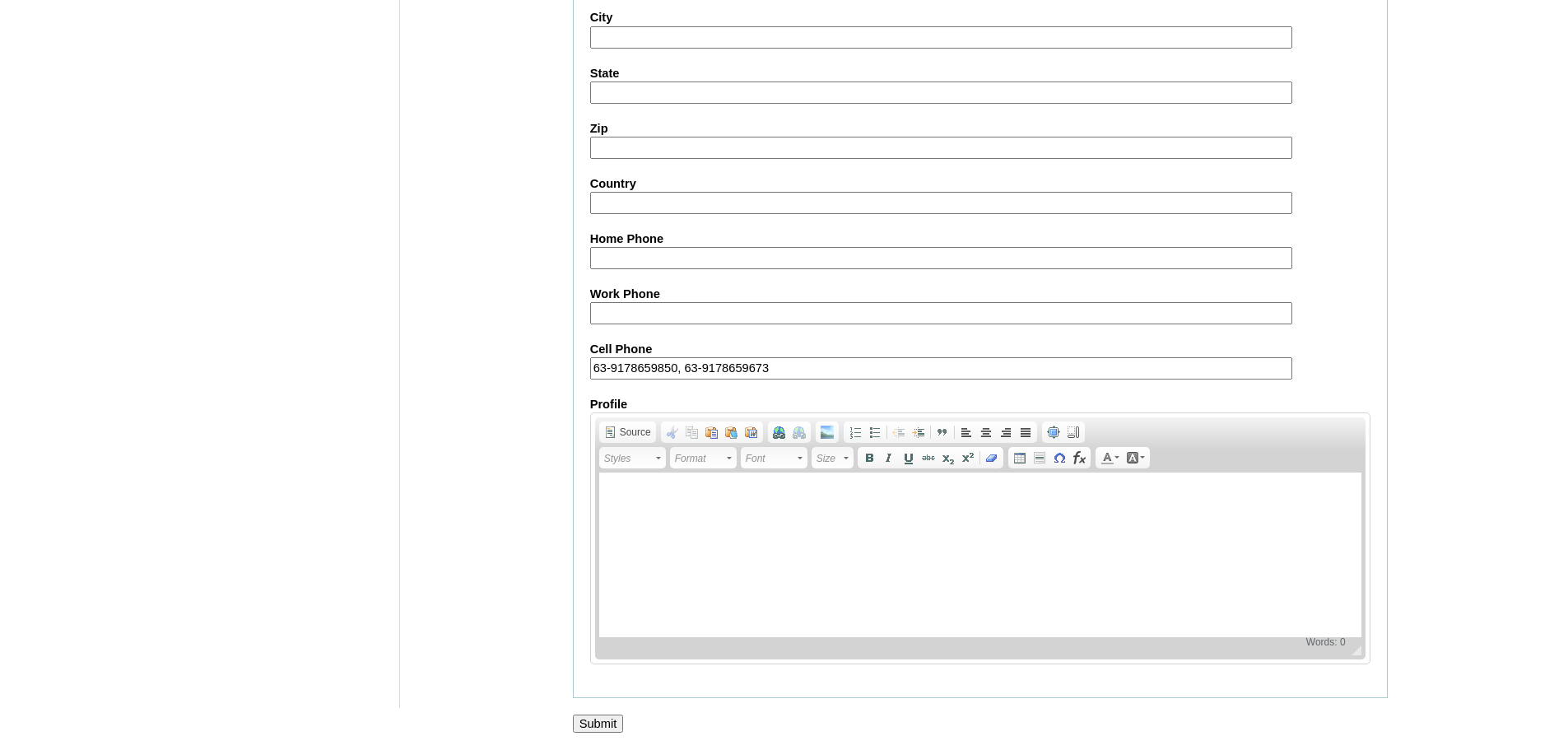
type input "63-9178659850, 63-9178659673"
click at [604, 723] on input "Submit" at bounding box center [599, 724] width 51 height 18
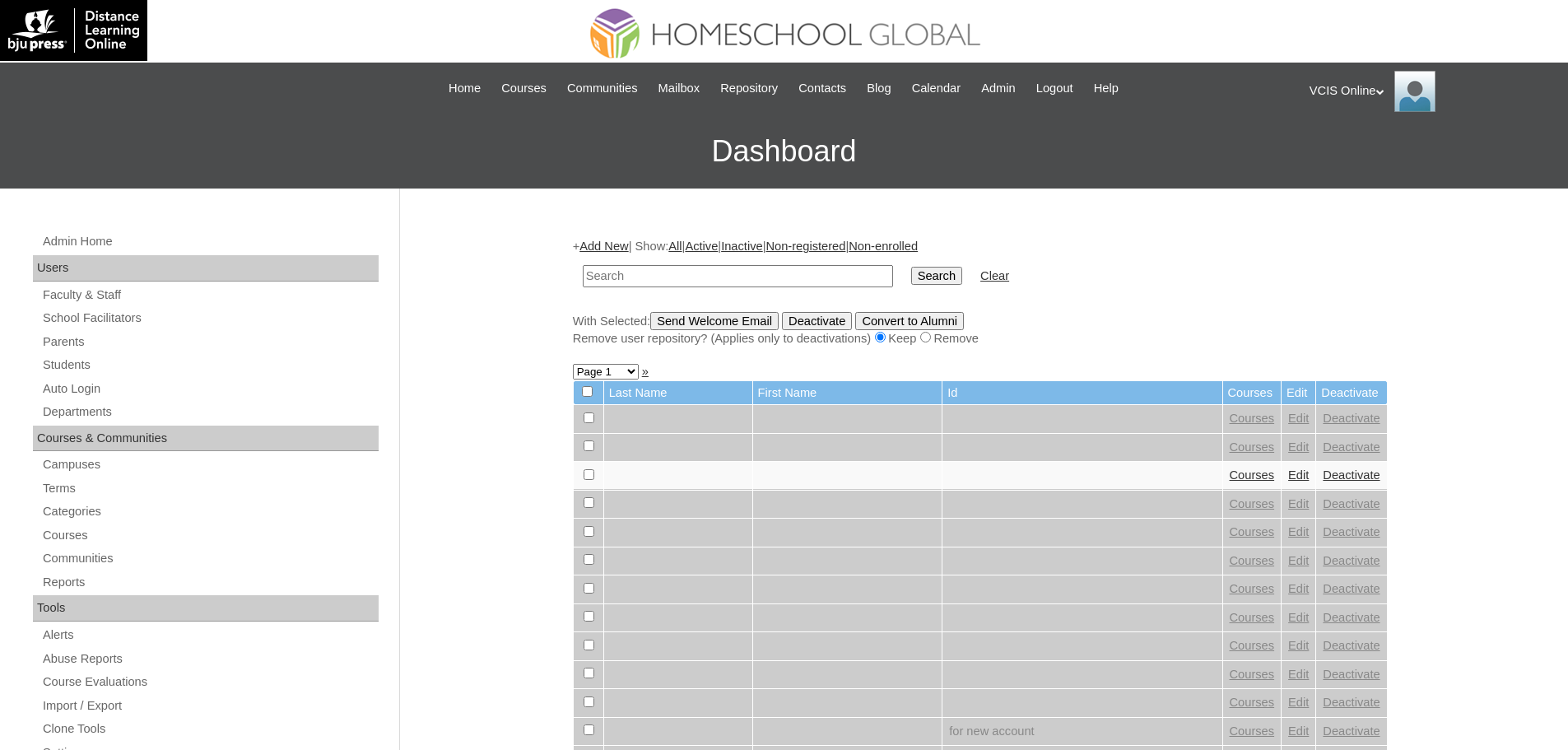
click at [635, 271] on input "text" at bounding box center [737, 276] width 310 height 22
type input "VCIS-022-G6C-SA2025"
click at [911, 266] on input "Search" at bounding box center [937, 275] width 51 height 18
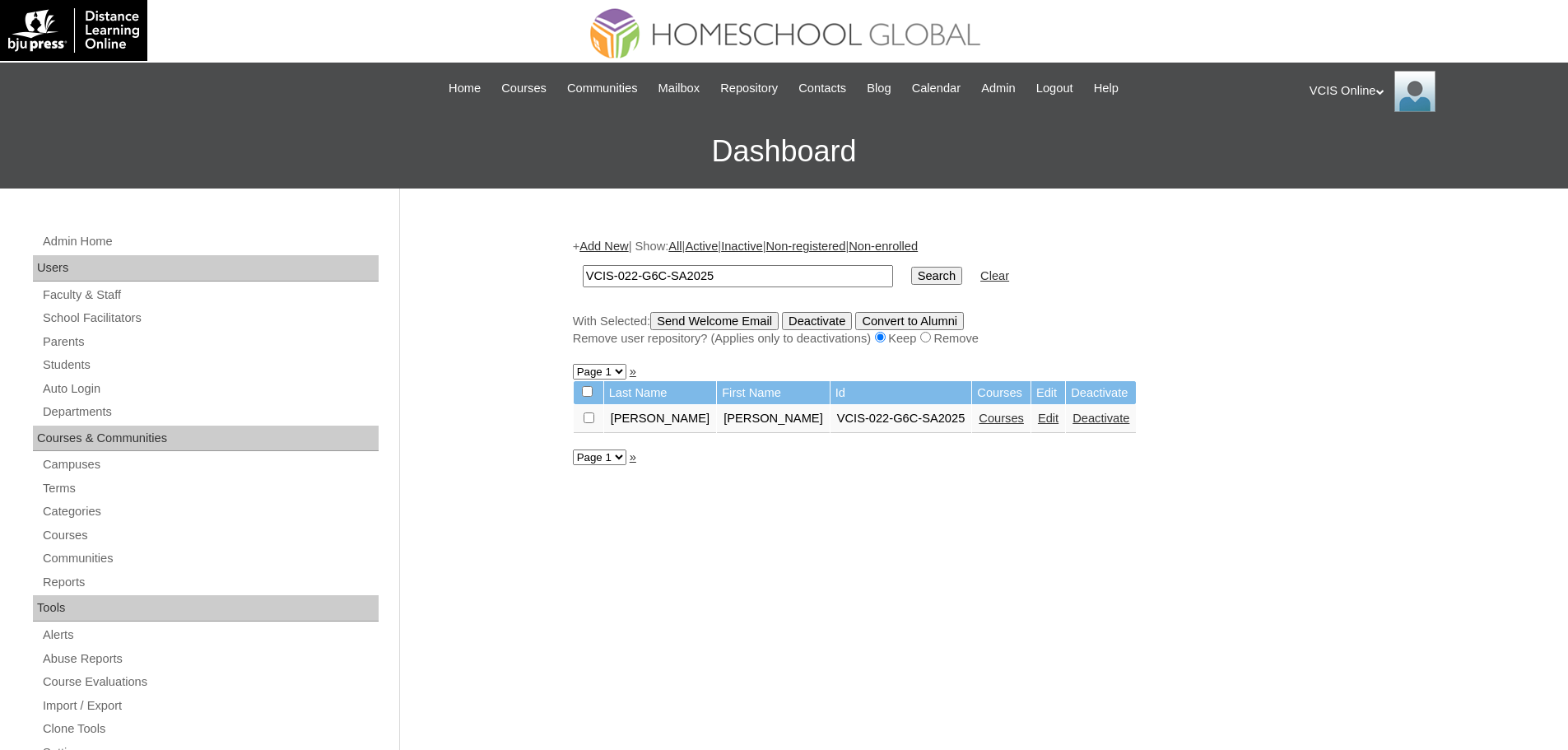
click at [979, 417] on link "Courses" at bounding box center [1002, 418] width 46 height 13
click at [634, 280] on input "VCIS-022-G6C-SA2025" at bounding box center [737, 276] width 310 height 22
type input "VCIS-023-G6C-SA2025"
click at [911, 266] on input "Search" at bounding box center [937, 275] width 51 height 18
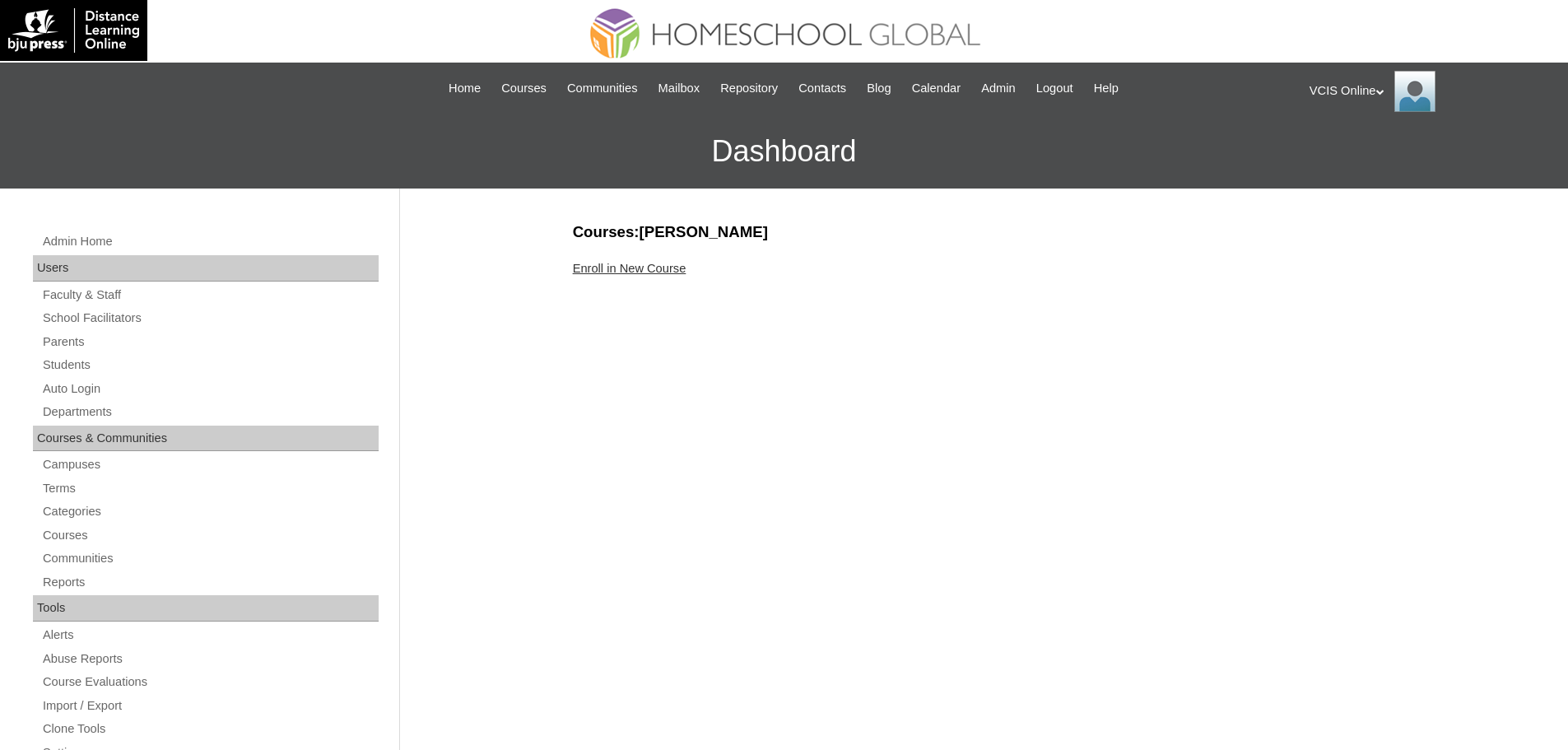
click at [578, 269] on link "Enroll in New Course" at bounding box center [629, 268] width 113 height 13
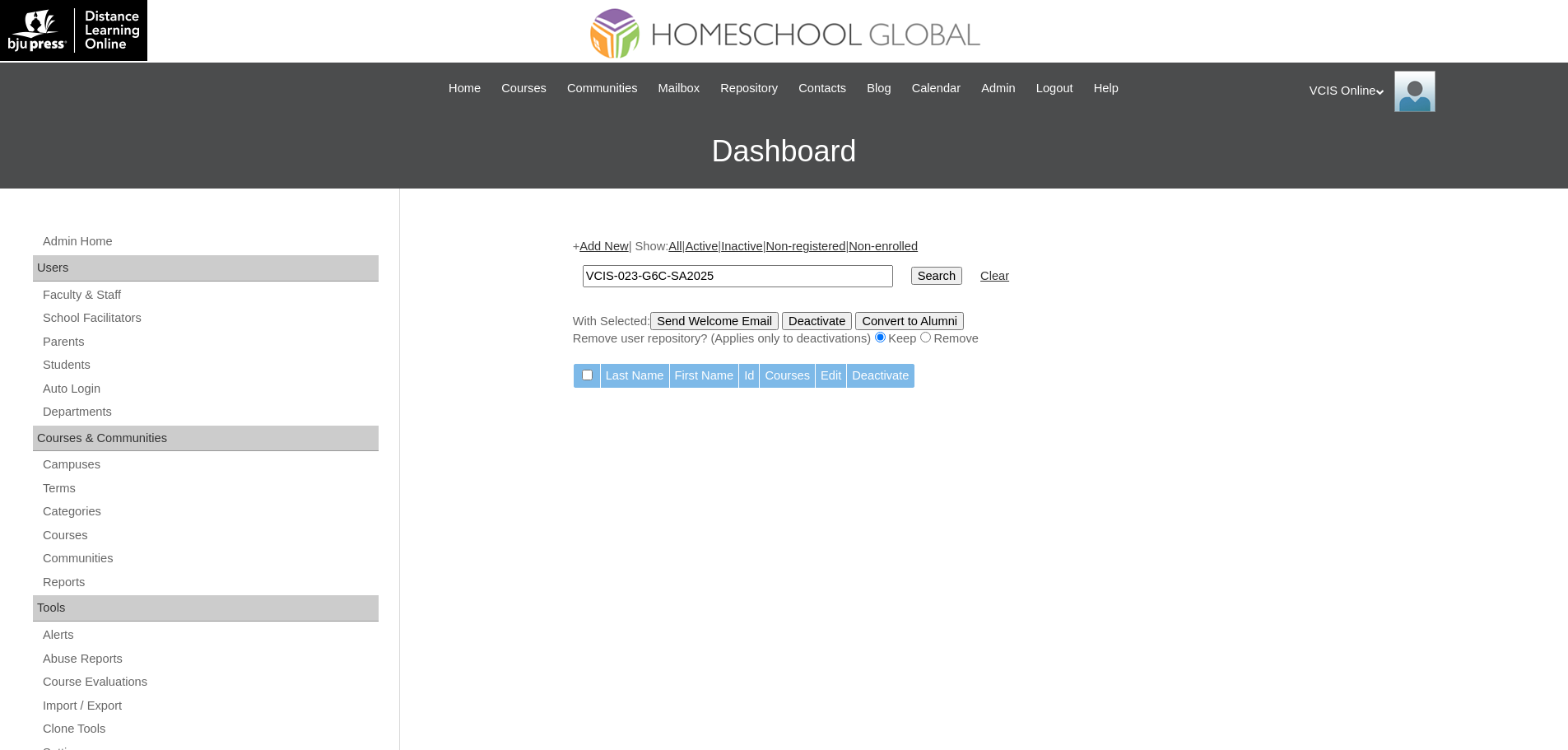
click at [630, 282] on input "VCIS-023-G6C-SA2025" at bounding box center [737, 276] width 310 height 22
type input "VCIS-021-G6C-SA2025"
click at [911, 266] on input "Search" at bounding box center [937, 275] width 51 height 18
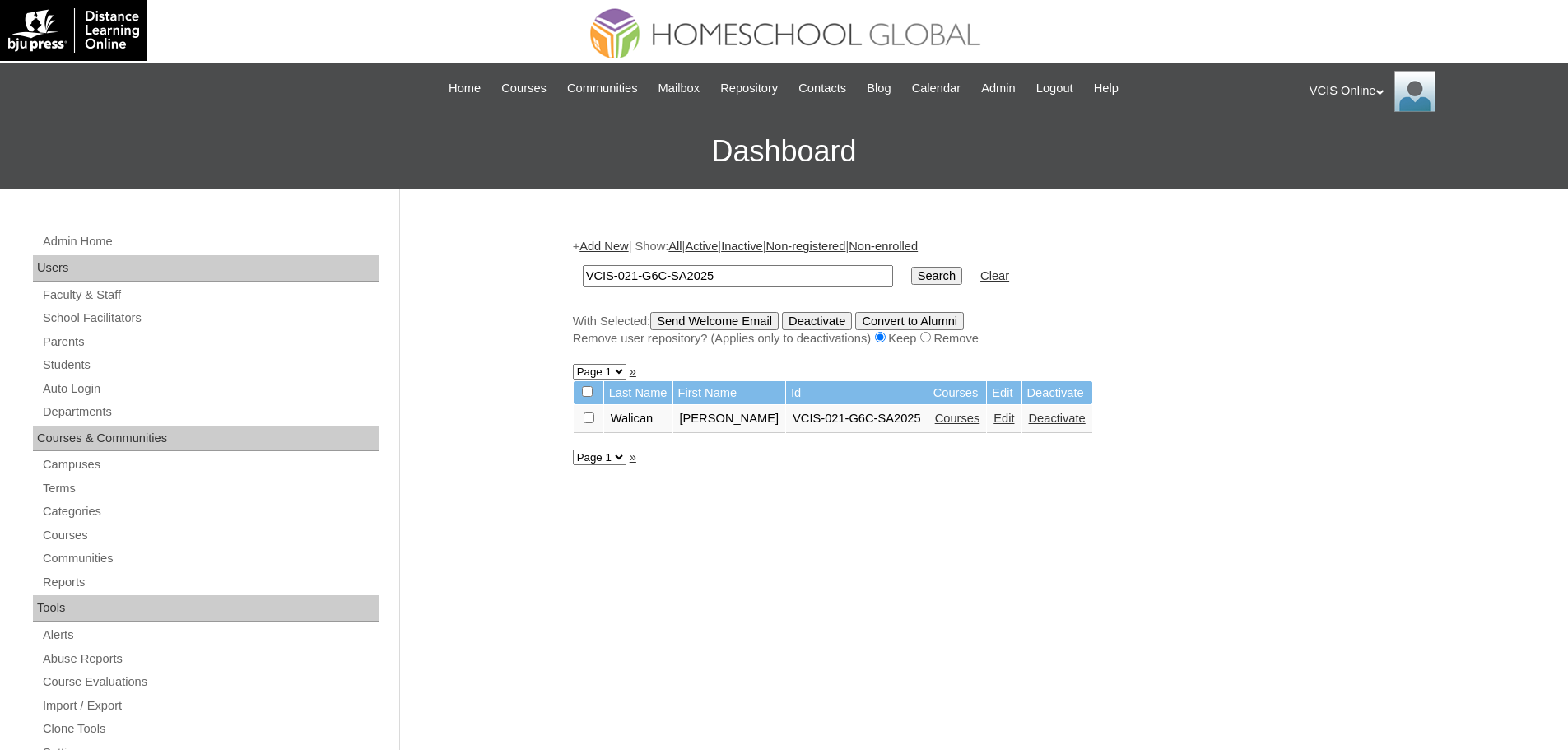
click at [935, 424] on link "Courses" at bounding box center [958, 418] width 46 height 13
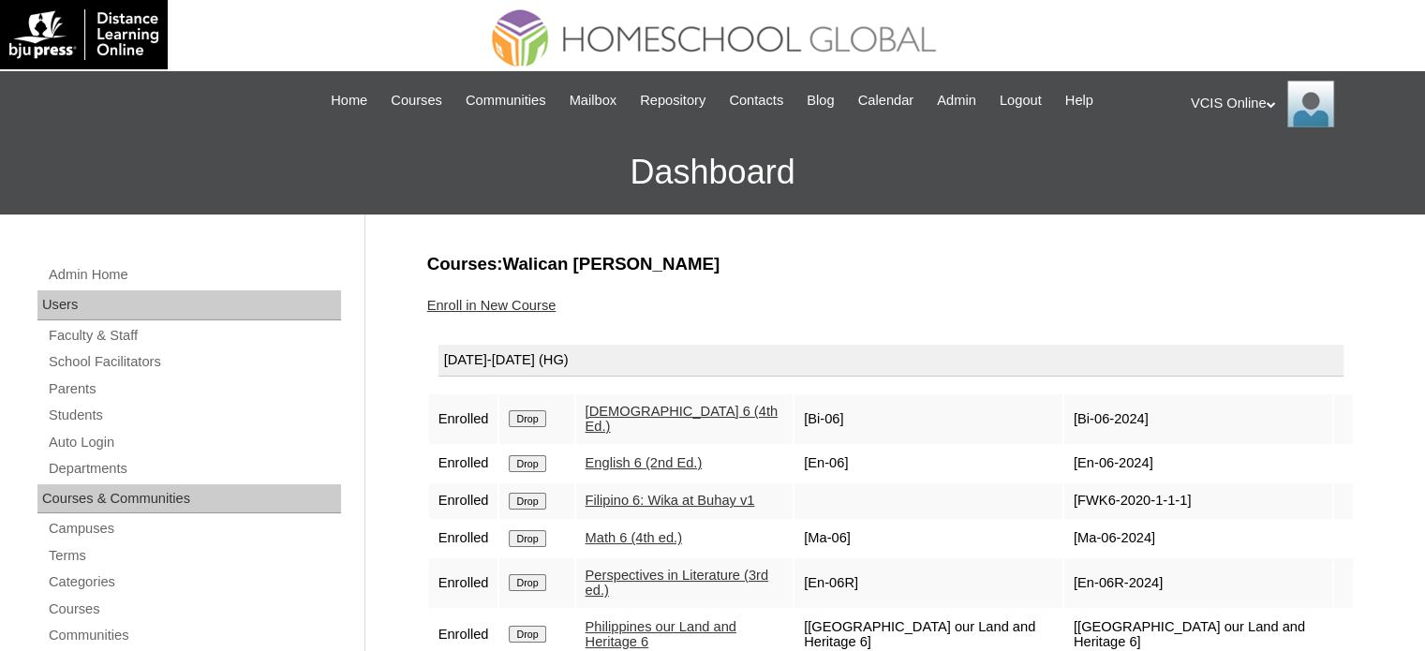
scroll to position [155, 0]
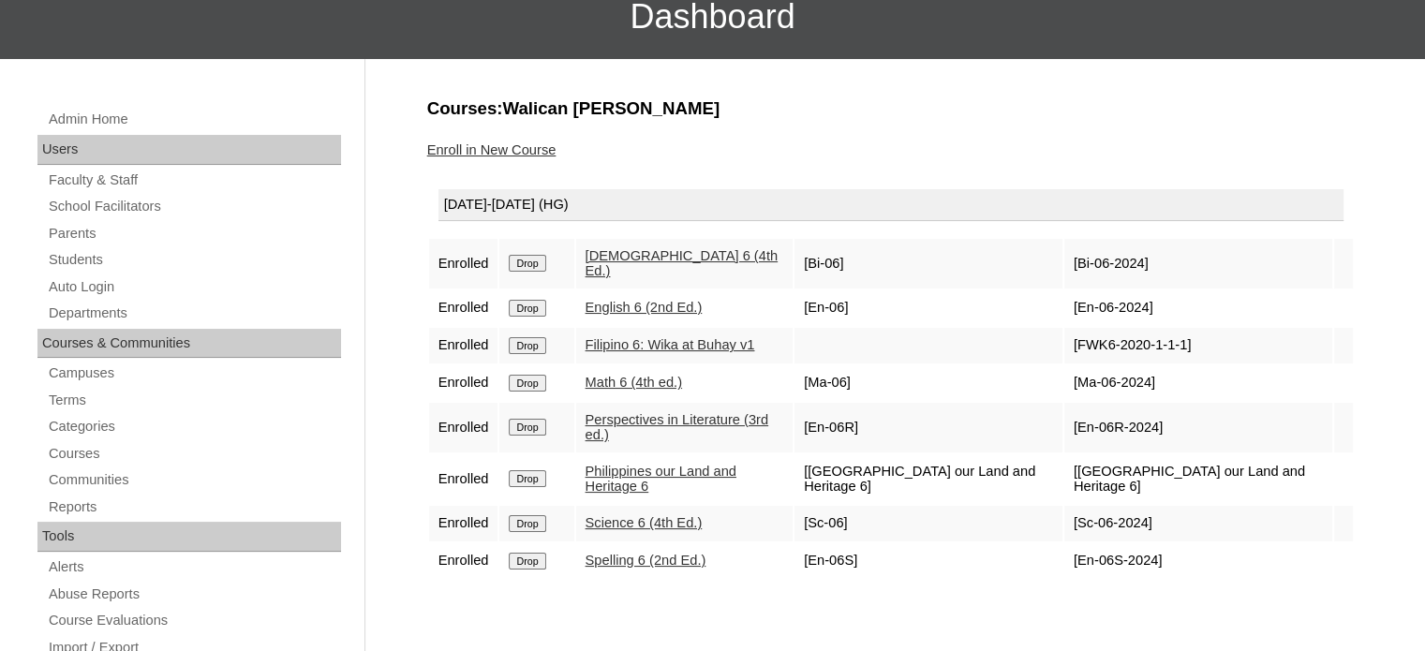
drag, startPoint x: 1135, startPoint y: 256, endPoint x: 1068, endPoint y: 261, distance: 67.7
click at [1068, 261] on td "[Bi-06-2024]" at bounding box center [1198, 264] width 268 height 50
copy td "Bi-06-2024"
drag, startPoint x: 1137, startPoint y: 298, endPoint x: 1071, endPoint y: 275, distance: 70.2
click at [1071, 290] on td "[En-06-2024]" at bounding box center [1198, 308] width 268 height 36
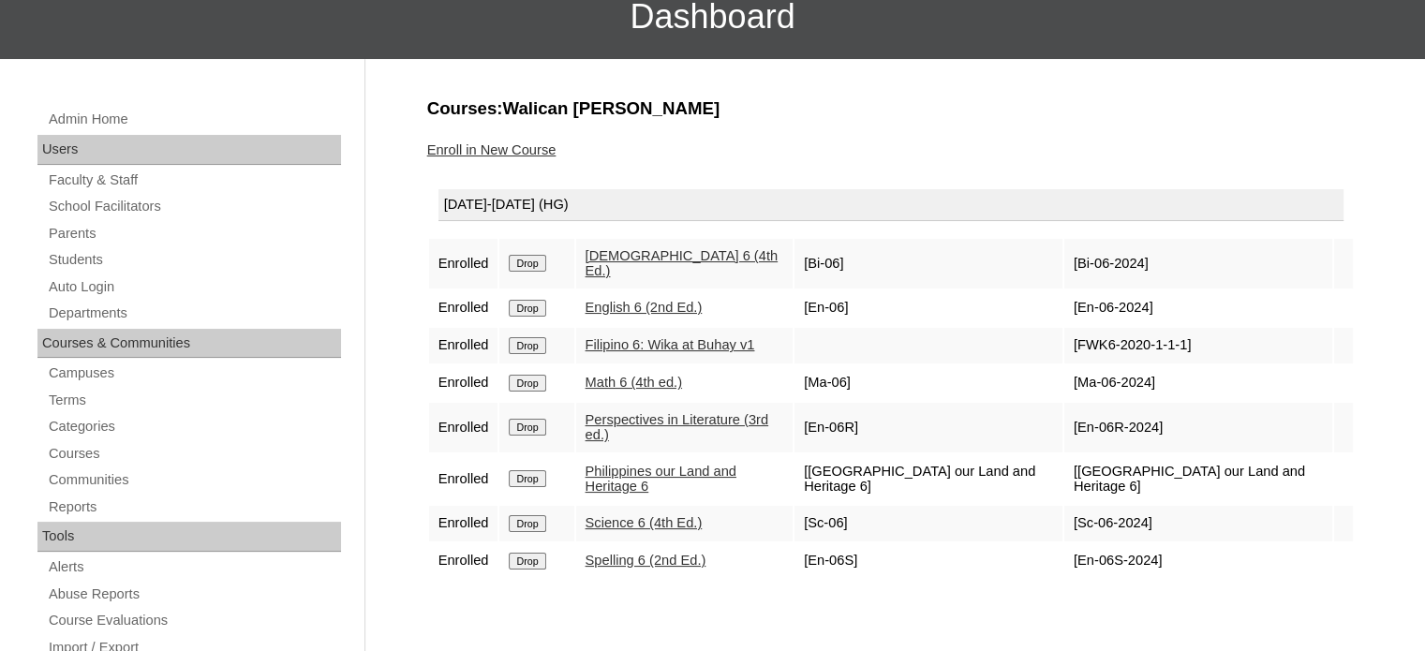
copy td "En-06-2024"
drag, startPoint x: 1178, startPoint y: 329, endPoint x: 1068, endPoint y: 333, distance: 110.6
click at [1068, 333] on td "[FWK6-2020-1-1-1]" at bounding box center [1198, 346] width 268 height 36
copy td "FWK6-2020-1-1-1]"
drag, startPoint x: 1141, startPoint y: 372, endPoint x: 1068, endPoint y: 364, distance: 73.4
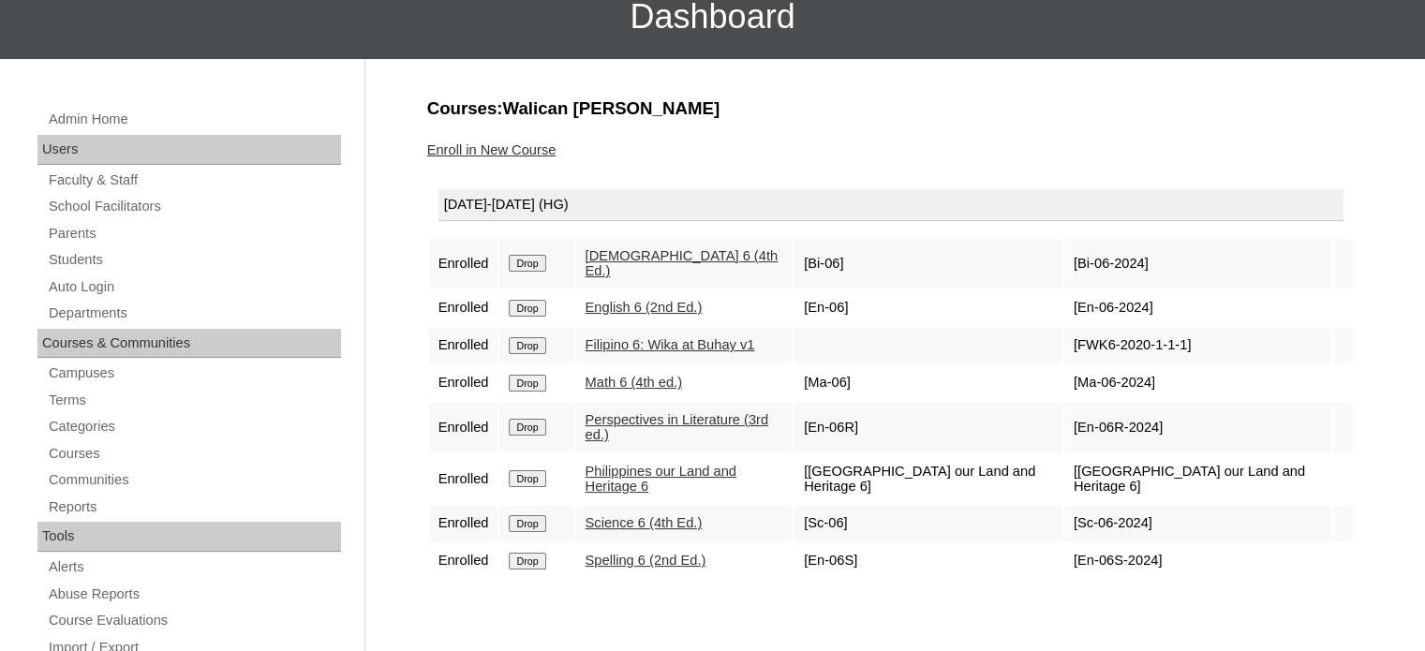
click at [1068, 365] on td "[Ma-06-2024]" at bounding box center [1198, 383] width 268 height 36
copy td "Ma-06-2024"
drag, startPoint x: 1148, startPoint y: 400, endPoint x: 1068, endPoint y: 404, distance: 80.6
click at [1068, 404] on td "[En-06R-2024]" at bounding box center [1198, 428] width 268 height 50
copy td "En-06R-2024]"
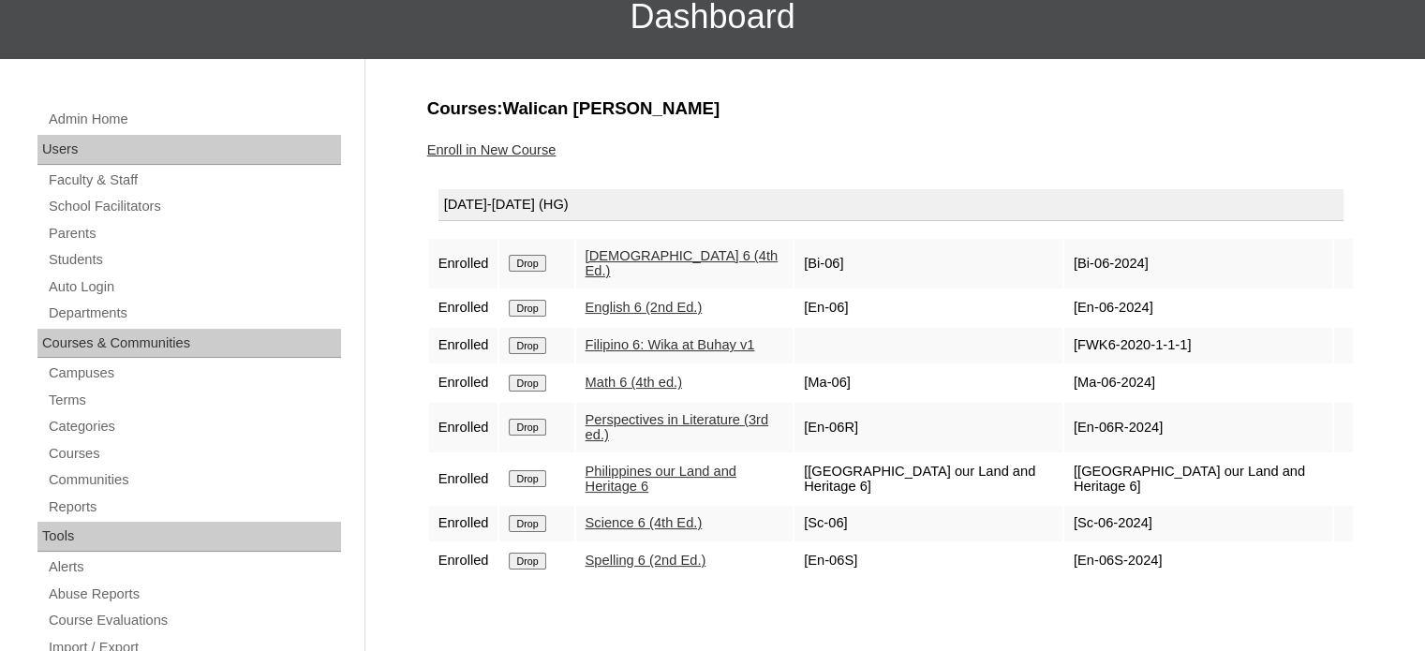
drag, startPoint x: 1281, startPoint y: 441, endPoint x: 1070, endPoint y: 442, distance: 211.7
click at [1070, 454] on td "[Philippines our Land and Heritage 6]" at bounding box center [1198, 479] width 268 height 50
copy td "Philippines our Land and Heritage"
drag, startPoint x: 1135, startPoint y: 479, endPoint x: 1068, endPoint y: 482, distance: 67.5
click at [1068, 506] on td "[Sc-06-2024]" at bounding box center [1198, 524] width 268 height 36
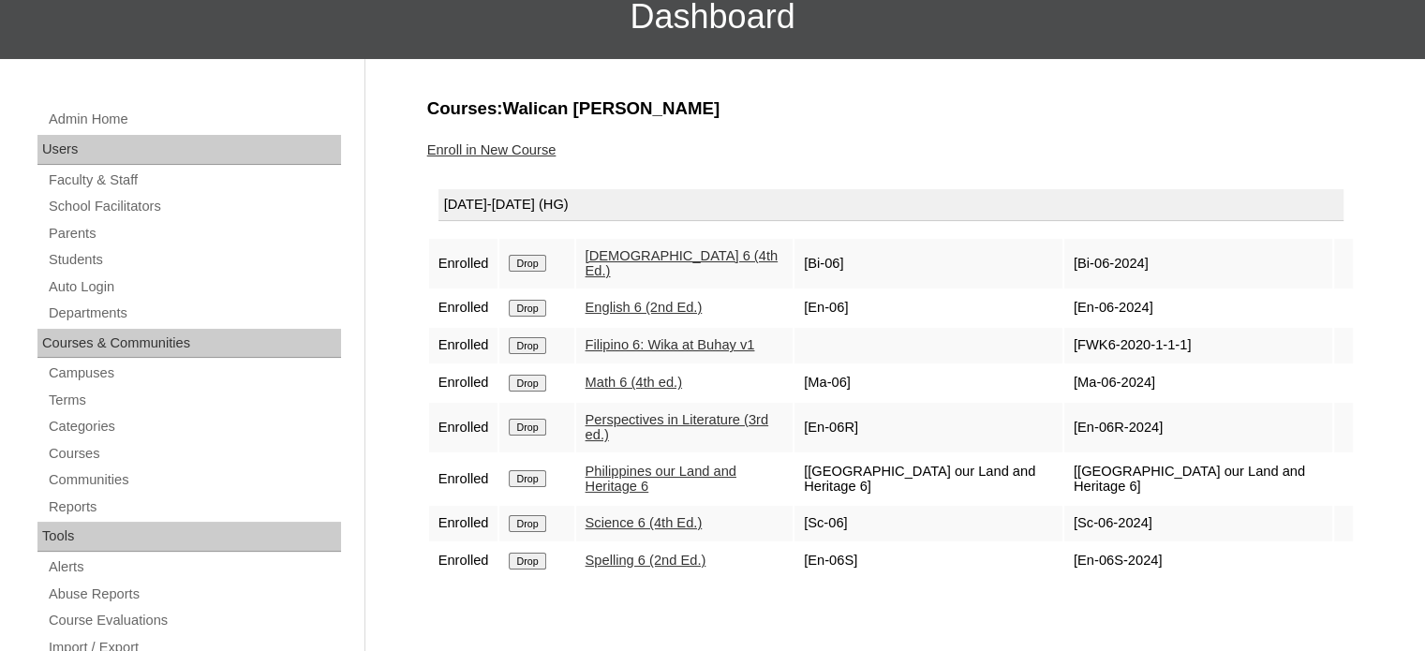
copy td "Sc-06-2024]"
drag, startPoint x: 1147, startPoint y: 500, endPoint x: 1070, endPoint y: 522, distance: 80.7
click at [1070, 543] on td "[En-06S-2024]" at bounding box center [1198, 561] width 268 height 36
copy td "En-06S-2024]"
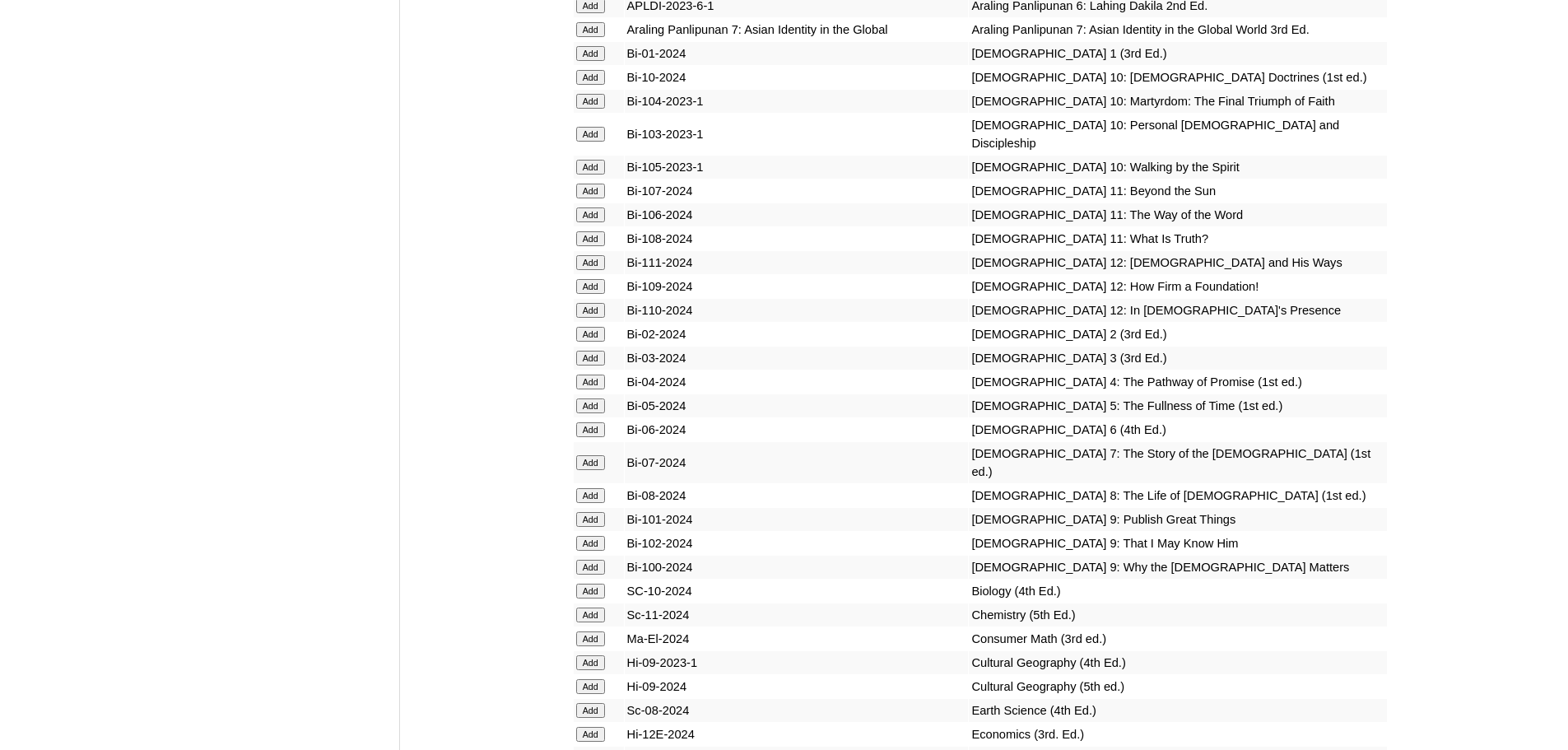
scroll to position [3973, 0]
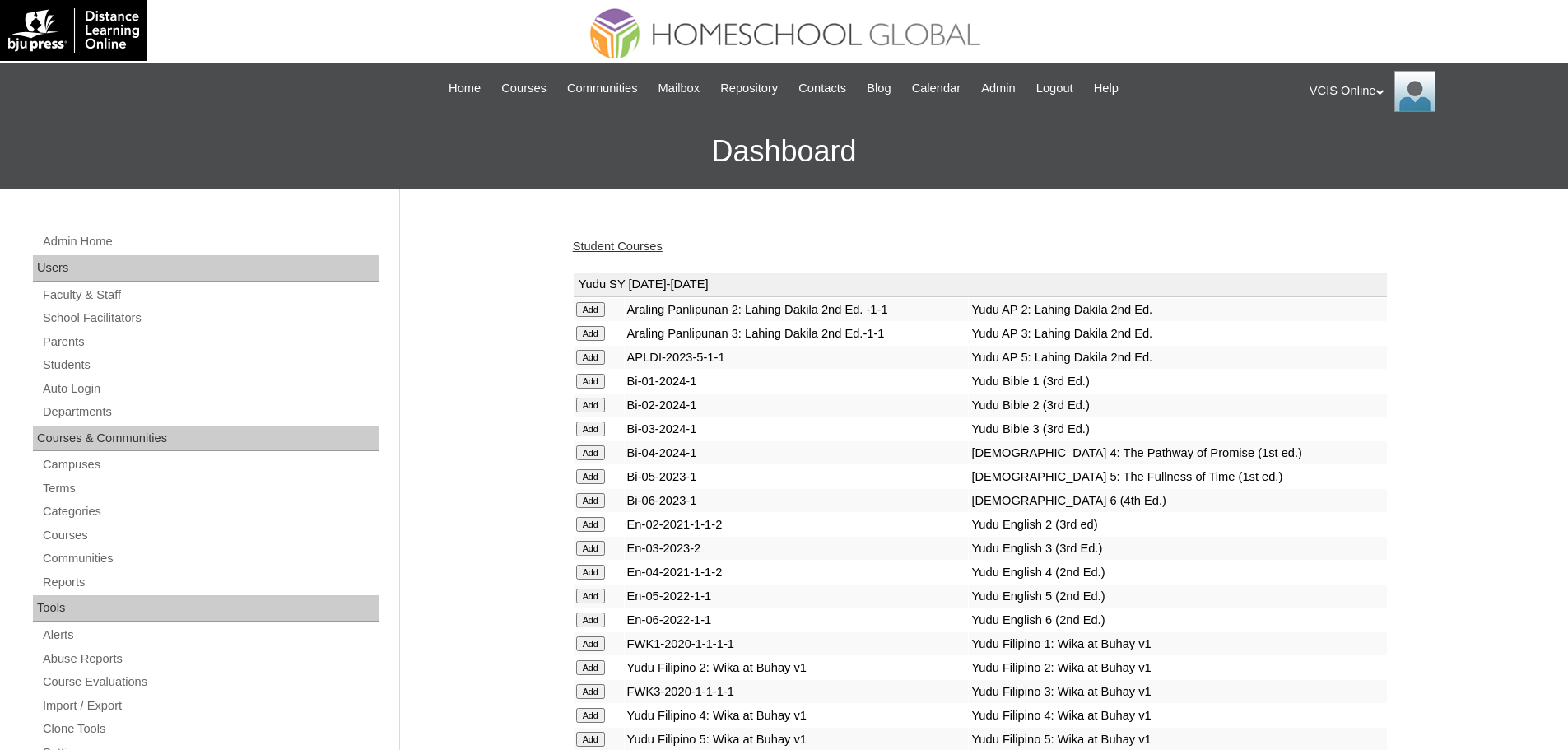
scroll to position [4809, 0]
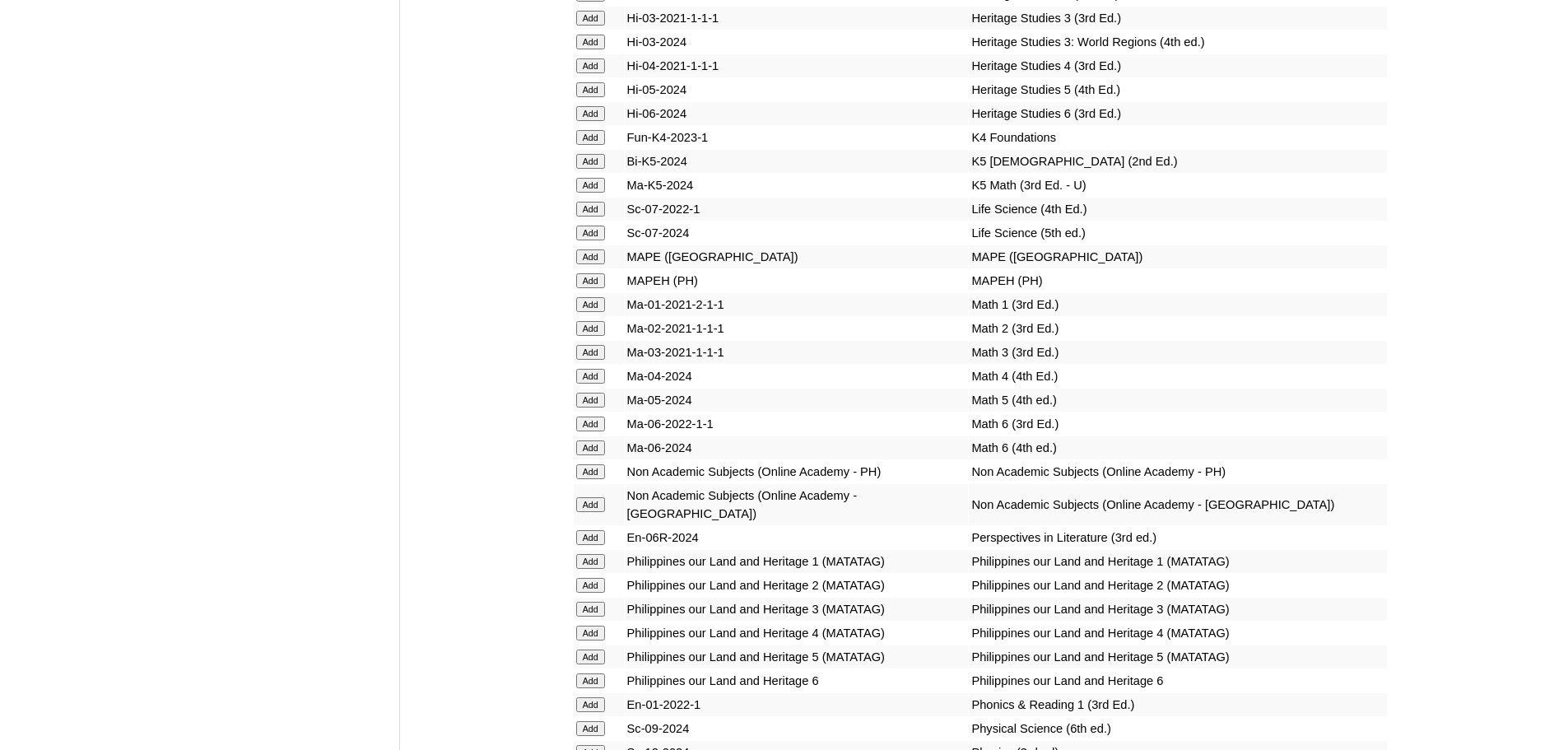
scroll to position [5764, 0]
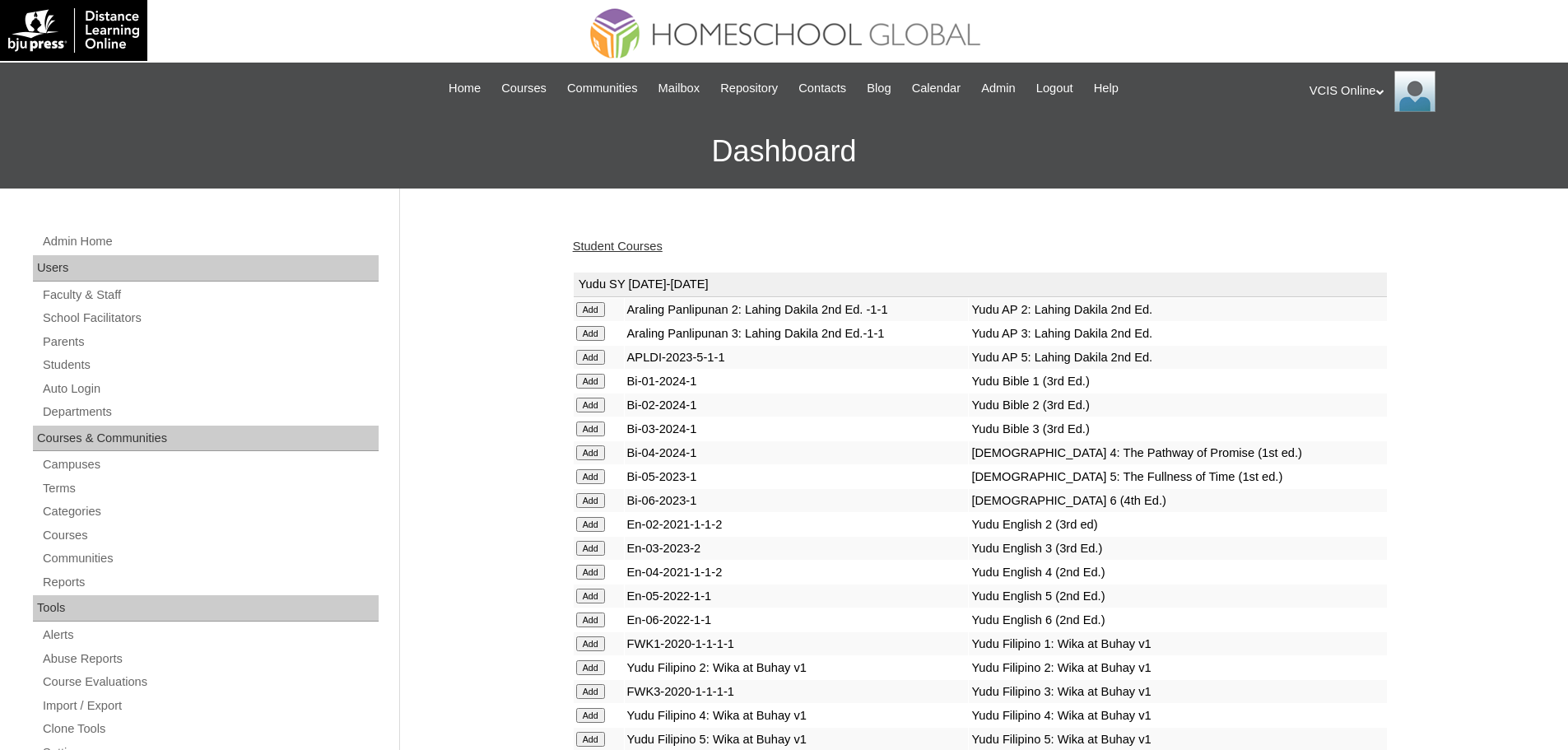
scroll to position [5764, 0]
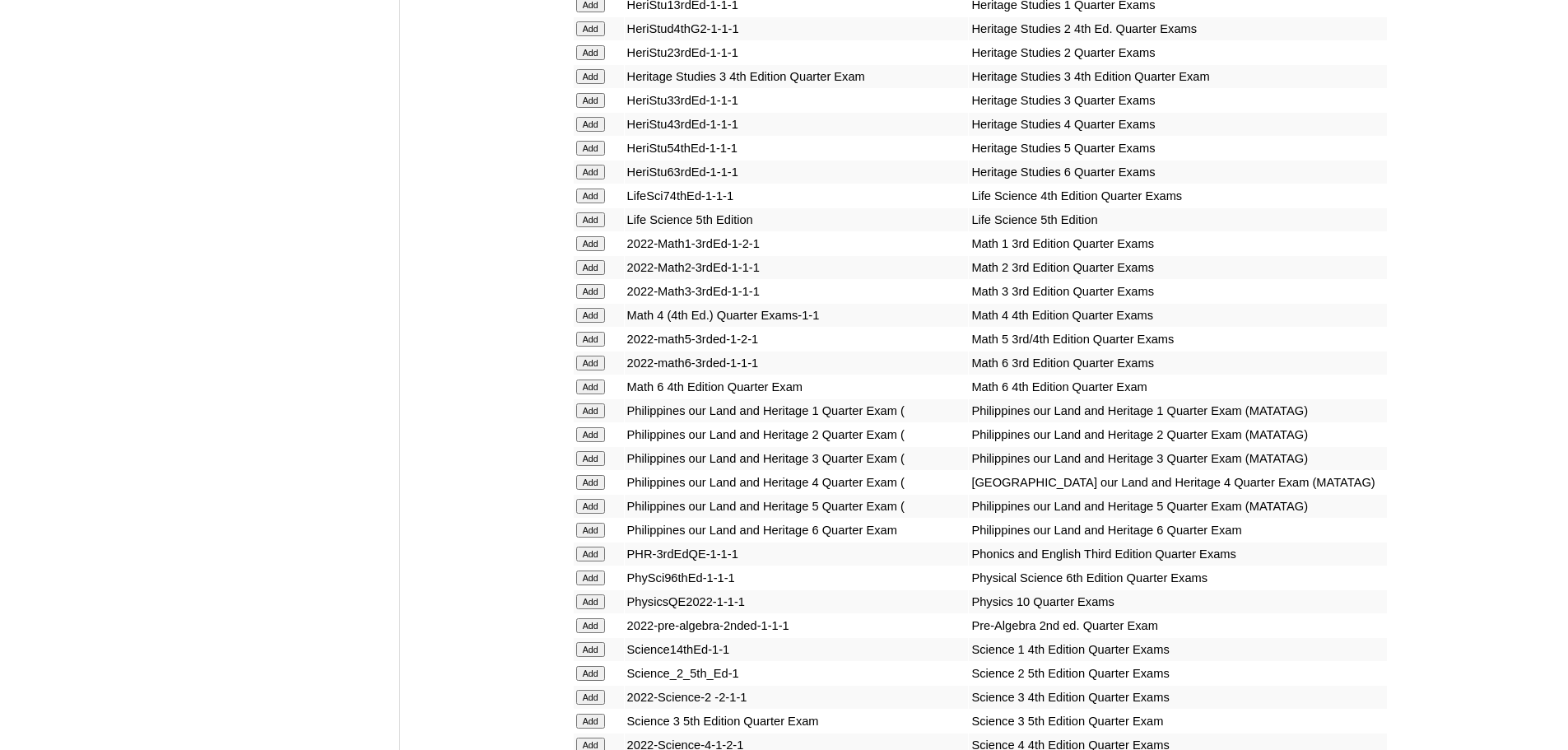
scroll to position [5980, 0]
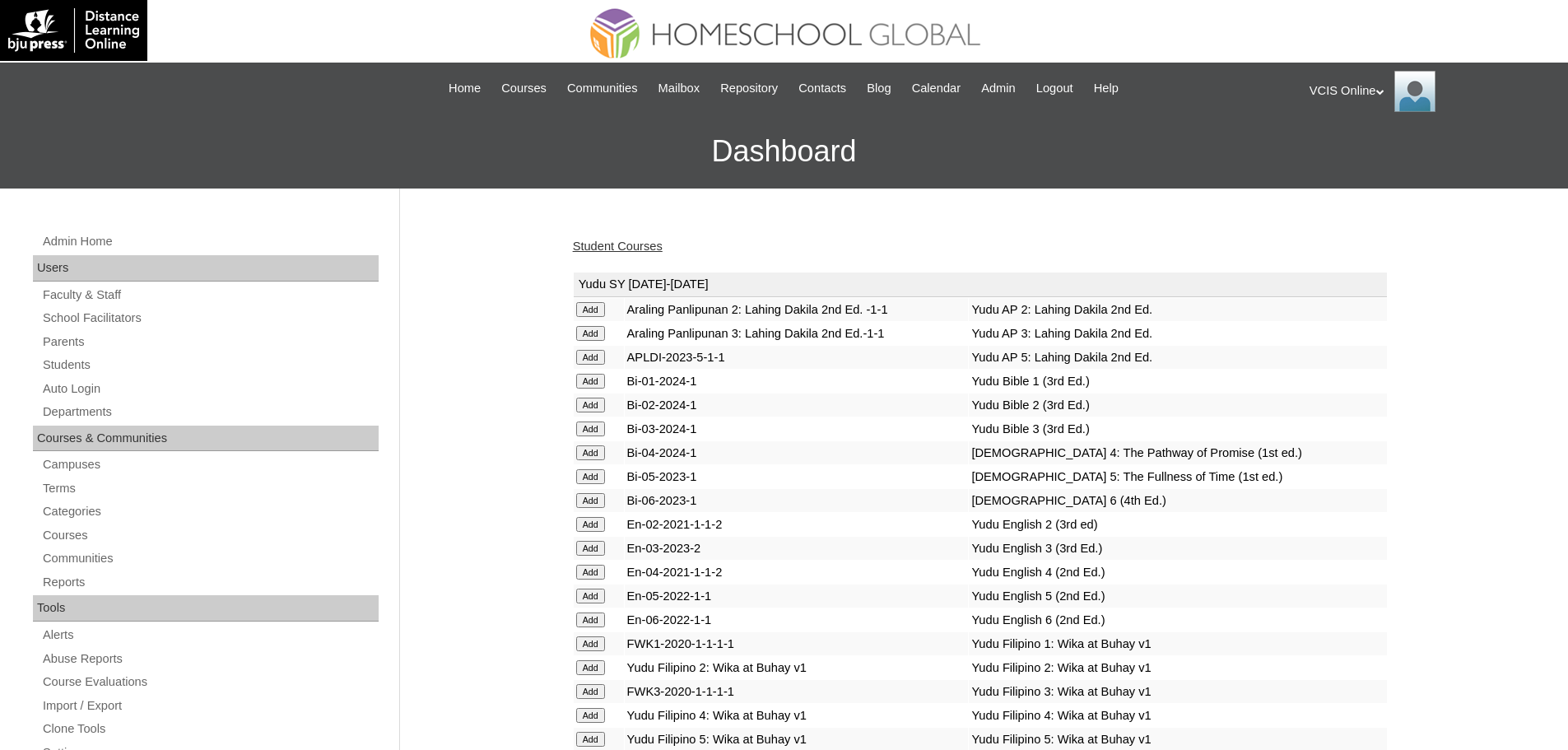
scroll to position [6385, 0]
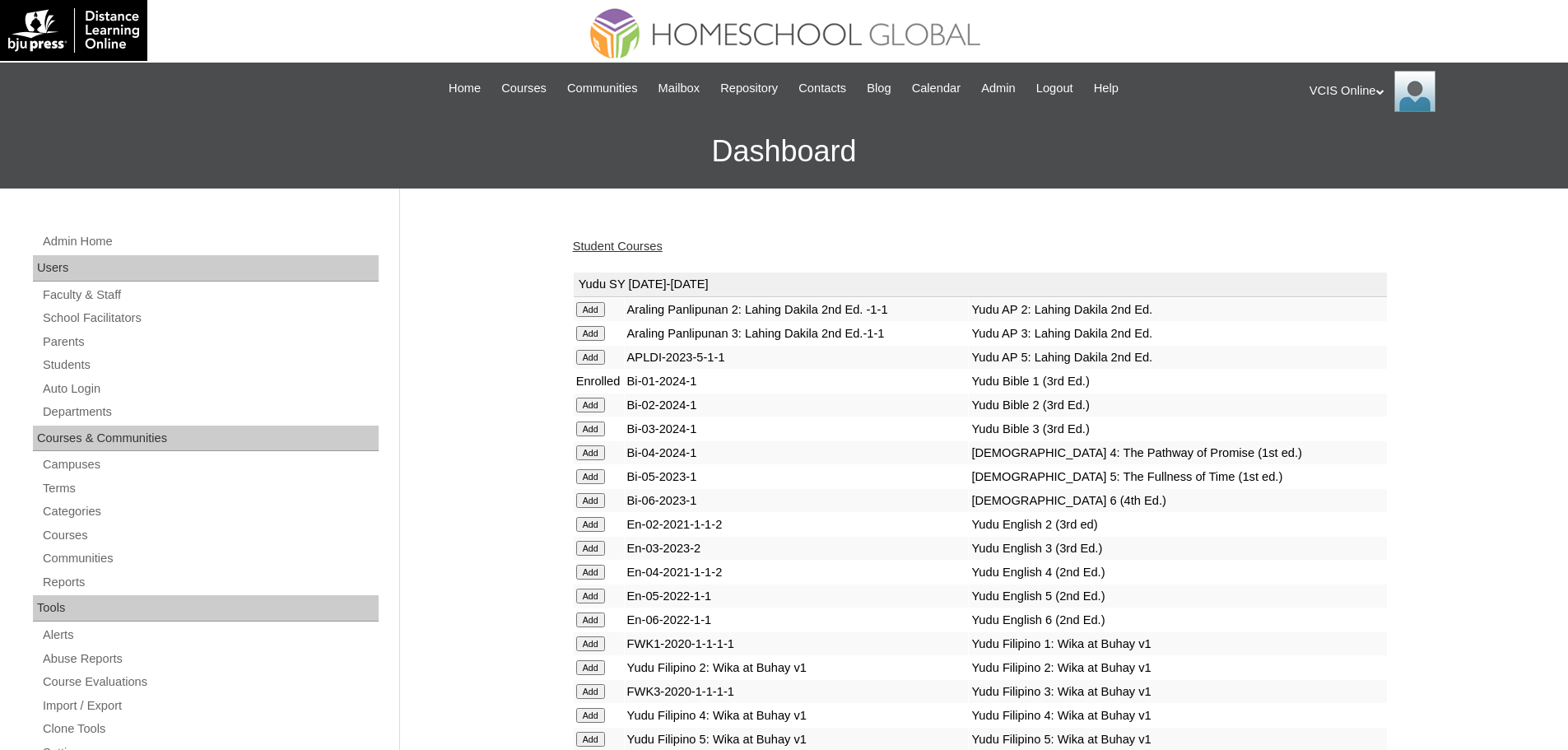
click at [643, 250] on link "Student Courses" at bounding box center [618, 246] width 90 height 13
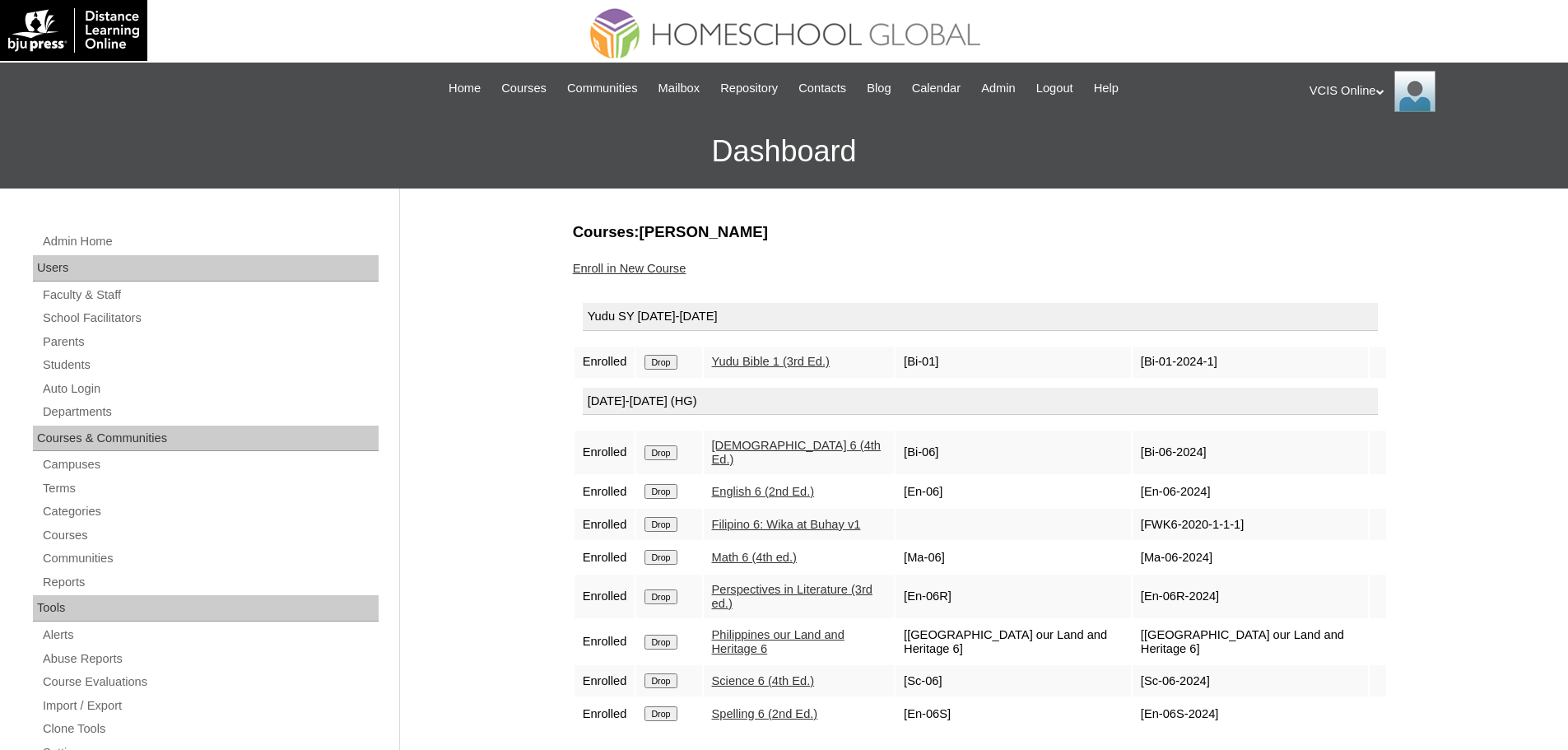
click at [655, 357] on input "Drop" at bounding box center [660, 362] width 33 height 15
